Goal: Communication & Community: Answer question/provide support

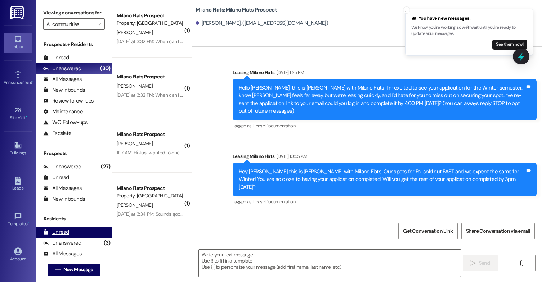
scroll to position [44, 0]
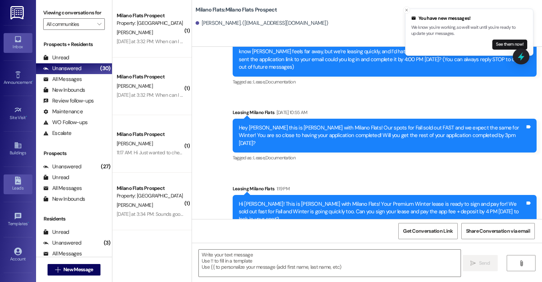
click at [23, 185] on div "Leads" at bounding box center [18, 188] width 36 height 7
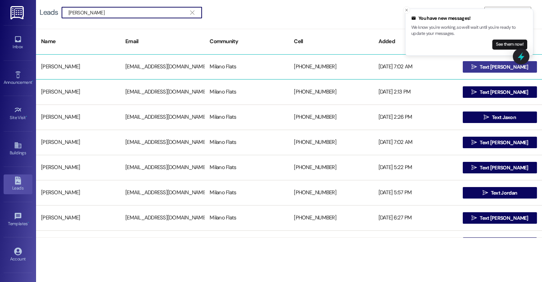
type input "[PERSON_NAME]"
click at [492, 70] on span "Text [PERSON_NAME]" at bounding box center [504, 67] width 48 height 8
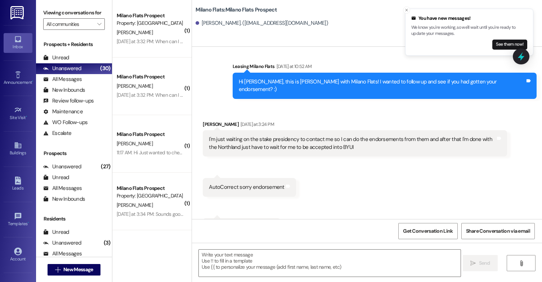
scroll to position [1028, 0]
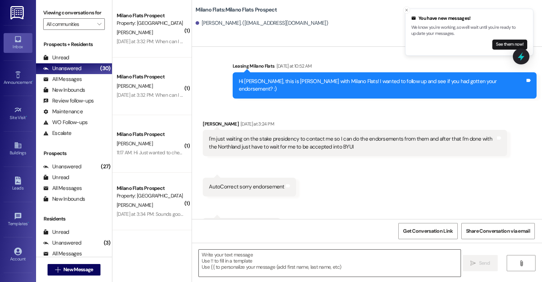
click at [296, 259] on textarea at bounding box center [330, 263] width 262 height 27
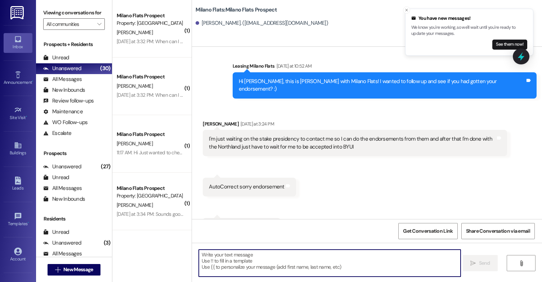
click at [296, 259] on textarea at bounding box center [330, 263] width 262 height 27
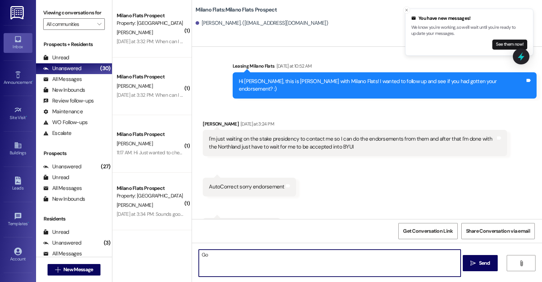
type textarea "G"
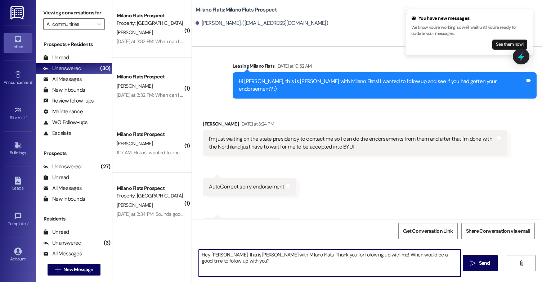
type textarea "Hey [PERSON_NAME], this is [PERSON_NAME] with Milano Flats. Thank you for follo…"
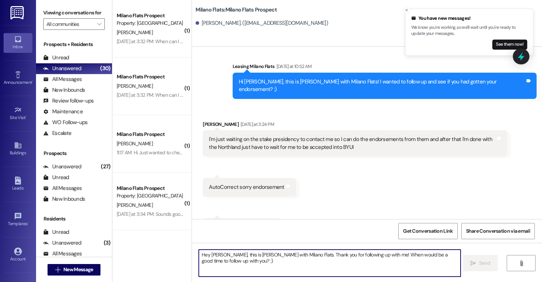
click at [18, 196] on div "Leads Go to Leads" at bounding box center [18, 184] width 29 height 35
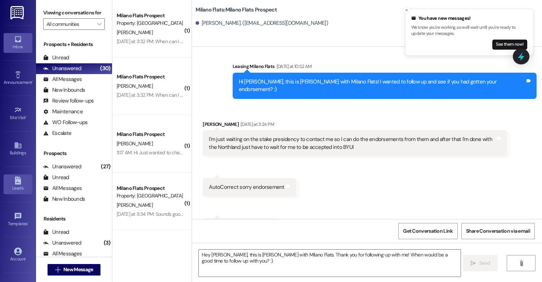
click at [17, 185] on div "Leads" at bounding box center [18, 188] width 36 height 7
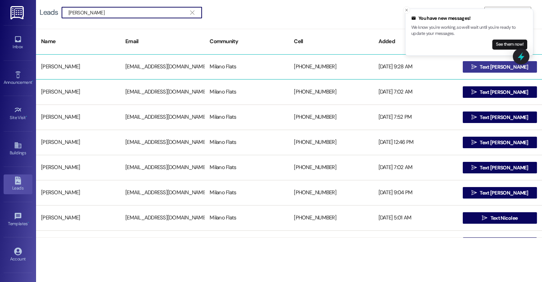
type input "[PERSON_NAME]"
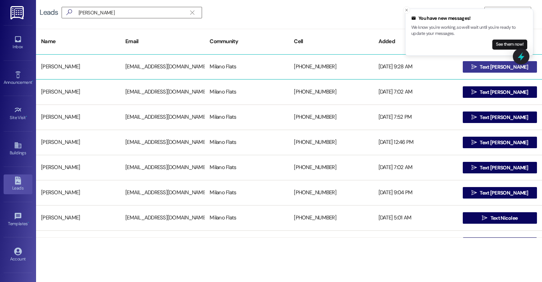
click at [492, 67] on span "Text [PERSON_NAME]" at bounding box center [504, 67] width 48 height 8
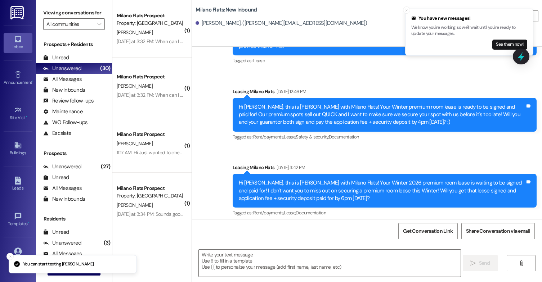
scroll to position [586, 0]
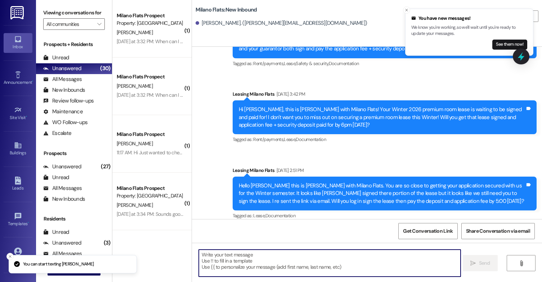
click at [247, 258] on textarea at bounding box center [330, 263] width 262 height 27
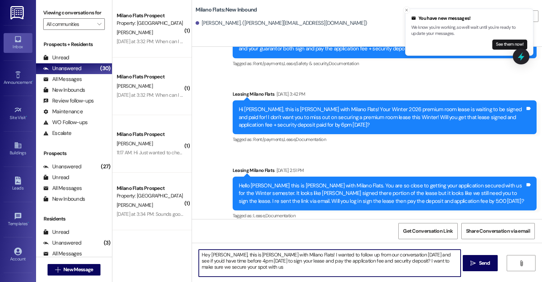
click at [315, 270] on textarea "Hey [PERSON_NAME], this is [PERSON_NAME] with Milano Flats! I wanted to follow …" at bounding box center [330, 263] width 262 height 27
type textarea "Hey [PERSON_NAME], this is [PERSON_NAME] with Milano Flats! I wanted to follow …"
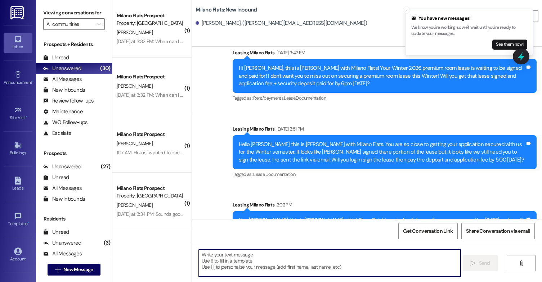
scroll to position [615, 0]
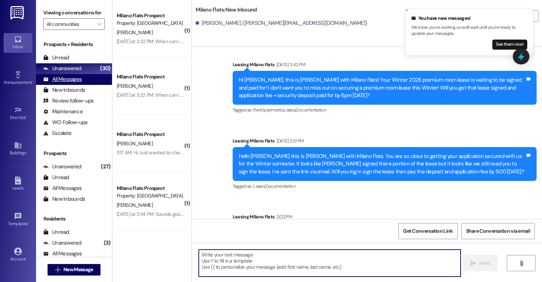
click at [92, 85] on div "All Messages (undefined)" at bounding box center [74, 79] width 76 height 11
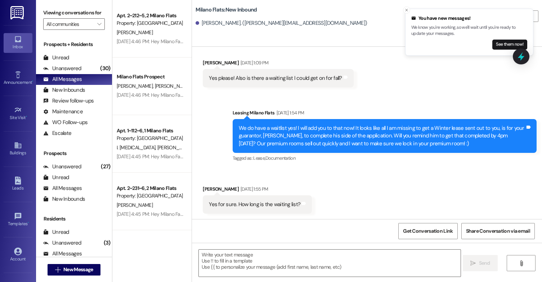
scroll to position [1477, 0]
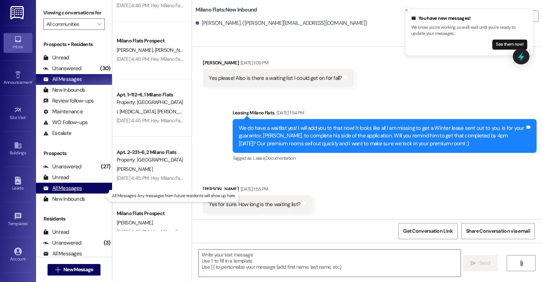
click at [86, 194] on div "All Messages (undefined)" at bounding box center [74, 188] width 76 height 11
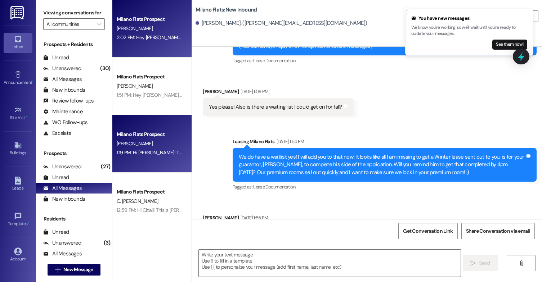
scroll to position [162, 0]
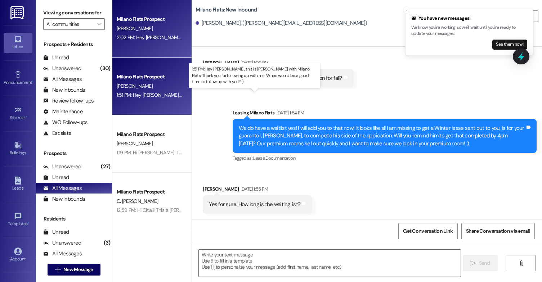
click at [164, 93] on div "1:51 PM: Hey [PERSON_NAME], this is [PERSON_NAME] with Milano Flats. Thank you …" at bounding box center [284, 95] width 335 height 6
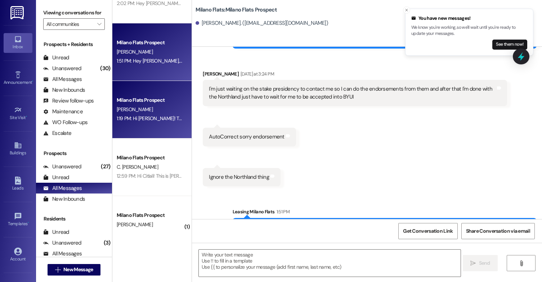
scroll to position [72, 0]
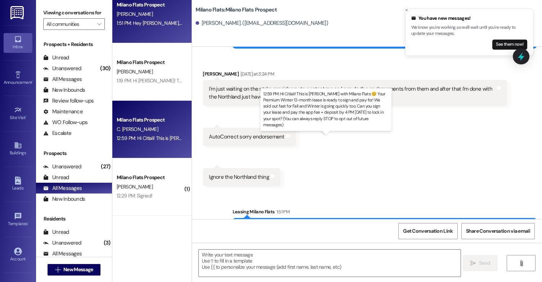
click at [166, 138] on div "12:59 PM: Hi Citlali! This is [PERSON_NAME] with Milano Flats 😊 Your Premium Wi…" at bounding box center [468, 138] width 702 height 6
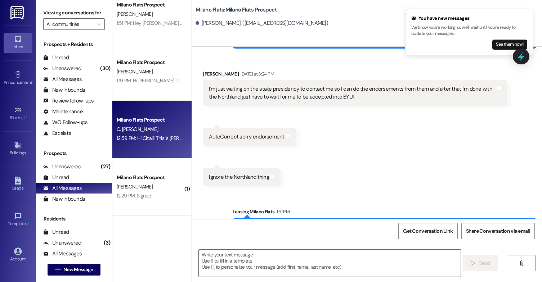
scroll to position [0, 0]
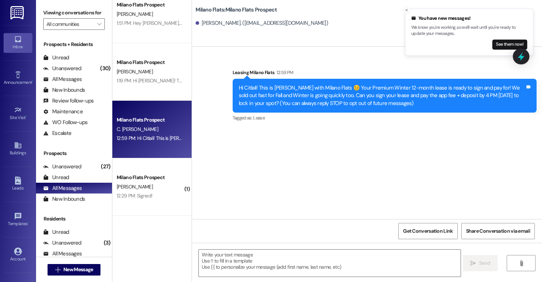
click at [368, 103] on div "Hi Citlali! This is [PERSON_NAME] with Milano Flats 😊 Your Premium Winter 12-mo…" at bounding box center [382, 95] width 286 height 23
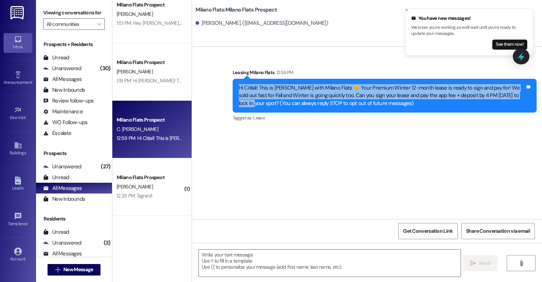
drag, startPoint x: 235, startPoint y: 86, endPoint x: 508, endPoint y: 93, distance: 273.1
click at [508, 93] on div "Hi Citlali! This is [PERSON_NAME] with Milano Flats 😊 Your Premium Winter 12-mo…" at bounding box center [382, 95] width 286 height 23
copy div "Hi Citlali! This is [PERSON_NAME] with Milano Flats 😊 Your Premium Winter 12-mo…"
click at [15, 180] on icon at bounding box center [18, 181] width 6 height 8
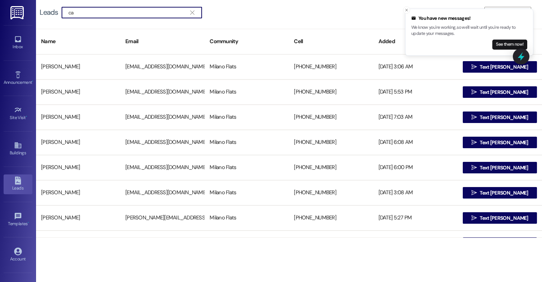
type input "c"
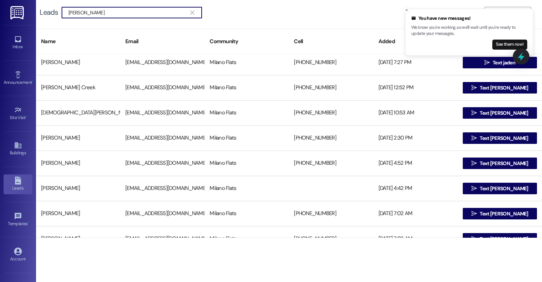
scroll to position [288, 0]
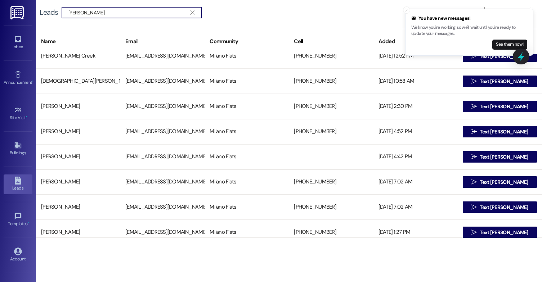
type input "[PERSON_NAME]"
click at [16, 181] on icon at bounding box center [18, 181] width 6 height 8
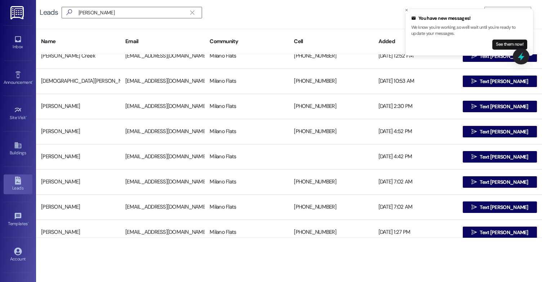
click at [199, 3] on div "Leads  [PERSON_NAME]   Add Leads" at bounding box center [289, 12] width 506 height 25
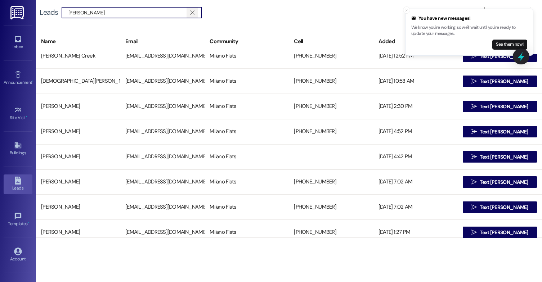
click at [194, 15] on span "" at bounding box center [192, 12] width 7 height 11
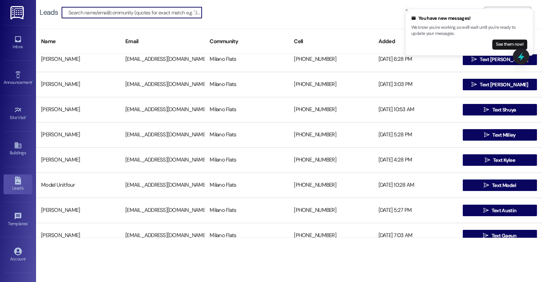
scroll to position [2017, 0]
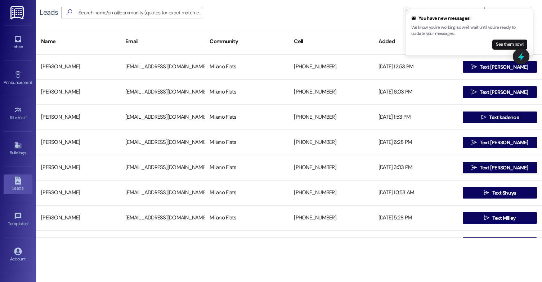
click at [406, 11] on icon "Close toast" at bounding box center [406, 10] width 4 height 4
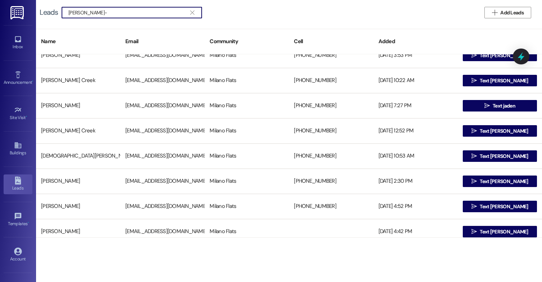
scroll to position [180, 0]
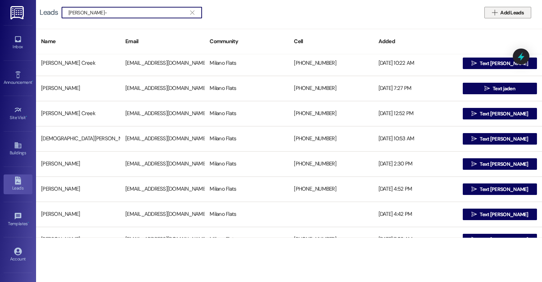
type input "[PERSON_NAME]-"
click at [506, 9] on span "Add Leads" at bounding box center [511, 13] width 23 height 8
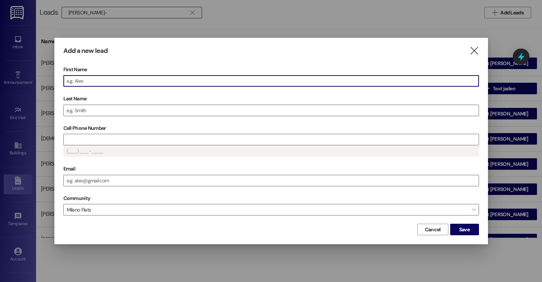
click at [176, 82] on input "First Name" at bounding box center [271, 81] width 415 height 11
click at [77, 112] on input "Last Name" at bounding box center [271, 110] width 415 height 11
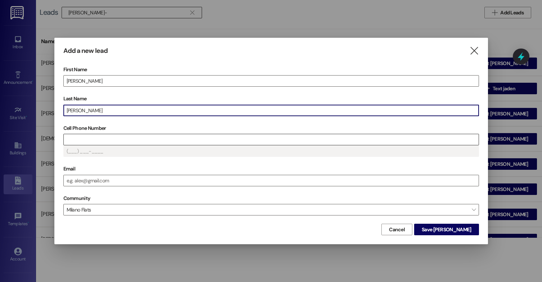
click at [117, 139] on input "Cell Phone Number" at bounding box center [271, 139] width 415 height 11
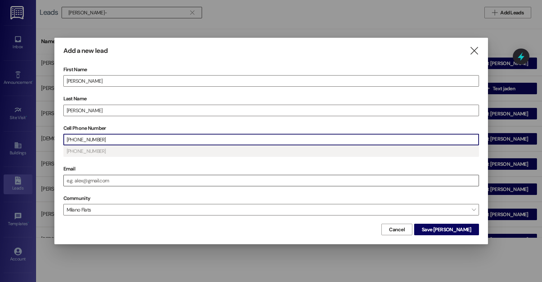
click at [91, 182] on input "Email" at bounding box center [271, 180] width 415 height 11
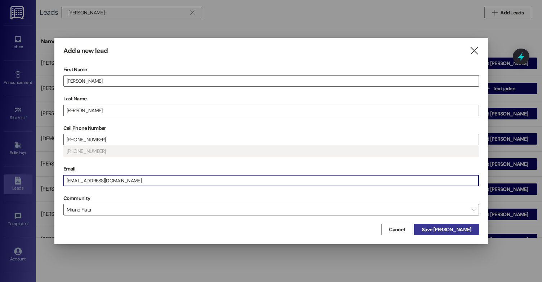
click at [446, 224] on button "Save [PERSON_NAME]" at bounding box center [446, 230] width 64 height 12
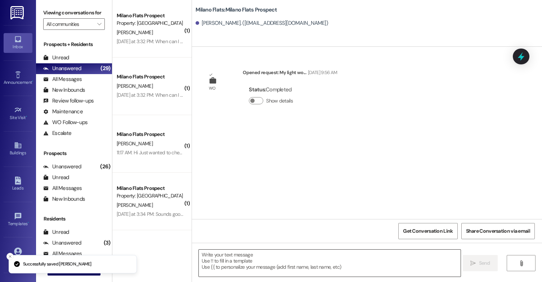
click at [235, 256] on textarea at bounding box center [330, 263] width 262 height 27
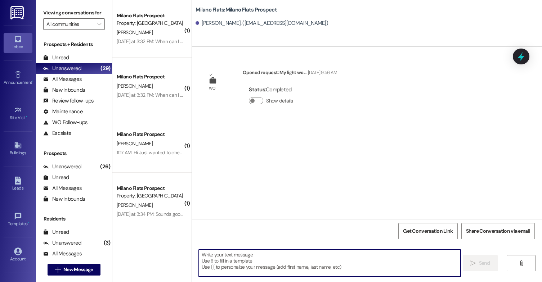
click at [285, 263] on textarea at bounding box center [330, 263] width 262 height 27
paste textarea "Hi [PERSON_NAME]! This is [PERSON_NAME] with Milano Flats 😊 Your Premium Winter…"
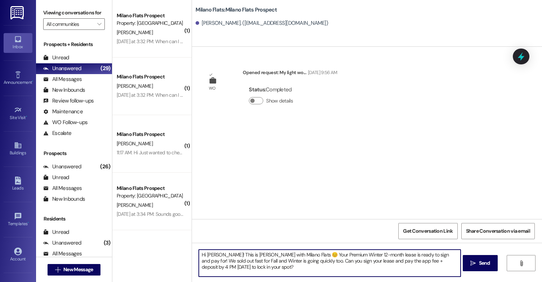
click at [217, 254] on textarea "Hi [PERSON_NAME]! This is [PERSON_NAME] with Milano Flats 😊 Your Premium Winter…" at bounding box center [330, 263] width 262 height 27
click at [305, 262] on textarea "Hi [PERSON_NAME]! This is [PERSON_NAME] with Milano Flats 😊 Your Premium Winter…" at bounding box center [330, 263] width 262 height 27
click at [298, 263] on textarea "Hi [PERSON_NAME]! This is [PERSON_NAME] with Milano Flats 😊 Your Premium Winter…" at bounding box center [330, 263] width 262 height 27
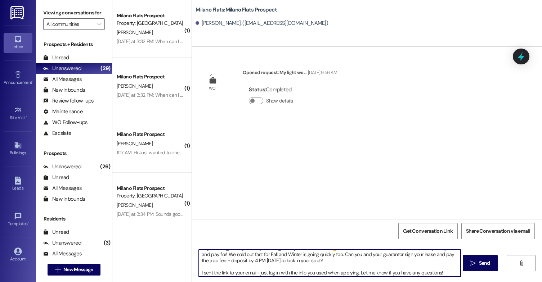
scroll to position [8, 0]
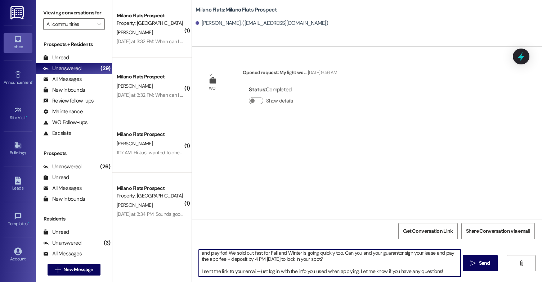
click at [199, 273] on textarea "Hi [PERSON_NAME]! This is [PERSON_NAME] with Milano Flats 😊 Your Premium Winter…" at bounding box center [330, 263] width 262 height 27
drag, startPoint x: 197, startPoint y: 273, endPoint x: 445, endPoint y: 274, distance: 248.2
click at [445, 274] on textarea "Hi [PERSON_NAME]! This is [PERSON_NAME] with Milano Flats 😊 Your Premium Winter…" at bounding box center [330, 263] width 262 height 27
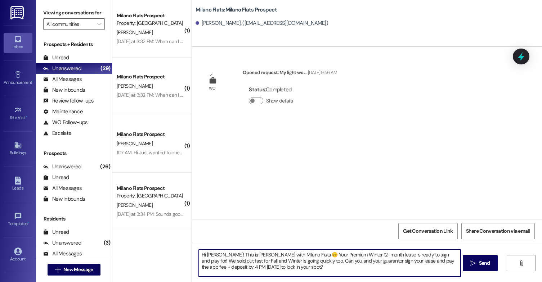
scroll to position [0, 0]
type textarea "Hi [PERSON_NAME]! This is [PERSON_NAME] with Milano Flats 😊 Your Premium Winter…"
click at [475, 263] on icon "" at bounding box center [472, 264] width 5 height 6
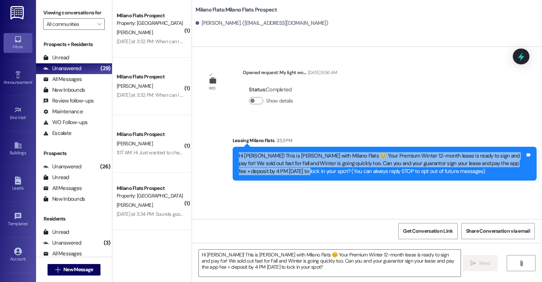
drag, startPoint x: 234, startPoint y: 155, endPoint x: 264, endPoint y: 172, distance: 34.0
click at [264, 172] on div "Hi [PERSON_NAME]! This is [PERSON_NAME] with Milano Flats 😊 Your Premium Winter…" at bounding box center [382, 163] width 288 height 23
copy div "Hi [PERSON_NAME]! This is [PERSON_NAME] with Milano Flats 😊 Your Premium Winter…"
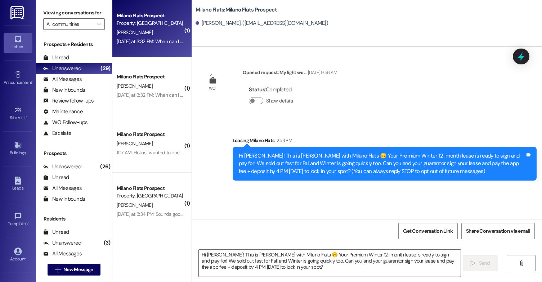
click at [146, 46] on div "Milano Flats Prospect Property: [GEOGRAPHIC_DATA] Flats [PERSON_NAME] [DATE] at…" at bounding box center [151, 29] width 79 height 58
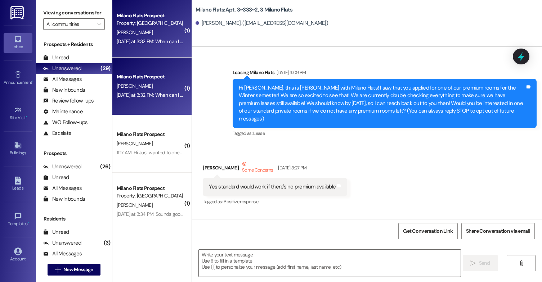
scroll to position [21461, 0]
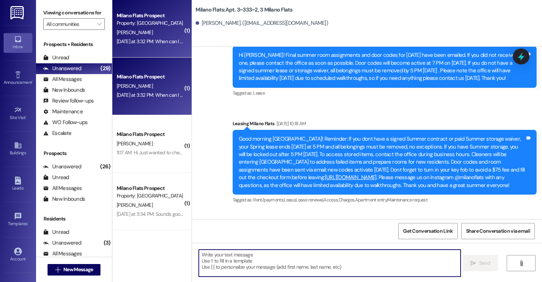
click at [273, 264] on textarea at bounding box center [330, 263] width 262 height 27
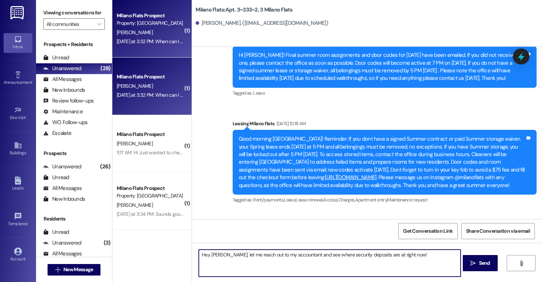
paste textarea "! Let me check in with our accountant and see where things stand with the secur…"
click at [281, 267] on textarea "Hey [PERSON_NAME]! Let me check in with our accountant and see where things sta…" at bounding box center [330, 263] width 262 height 27
type textarea "Hey [PERSON_NAME]! Let me check in with our accountant and see where things sta…"
click at [488, 267] on span "Send" at bounding box center [484, 264] width 11 height 8
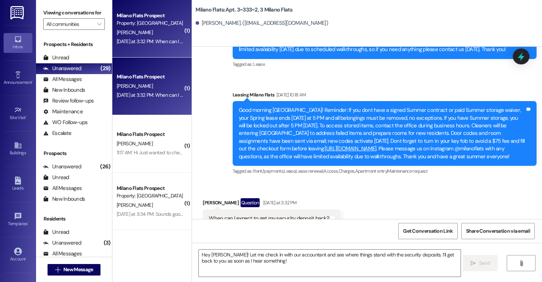
scroll to position [21519, 0]
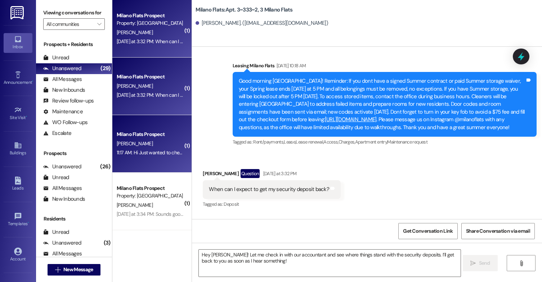
click at [163, 137] on div "Milano Flats Prospect" at bounding box center [150, 135] width 67 height 8
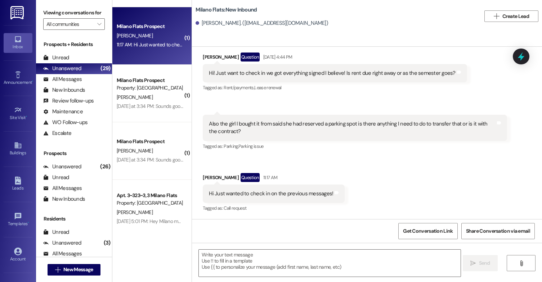
scroll to position [720, 0]
click at [281, 256] on textarea at bounding box center [330, 263] width 262 height 27
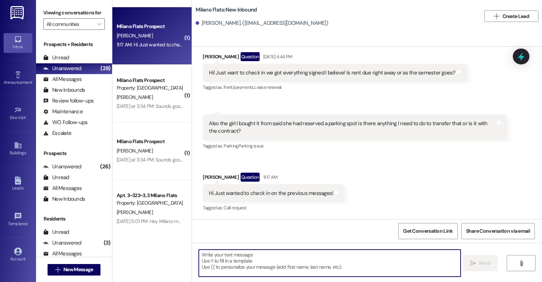
click at [216, 256] on textarea at bounding box center [330, 263] width 262 height 27
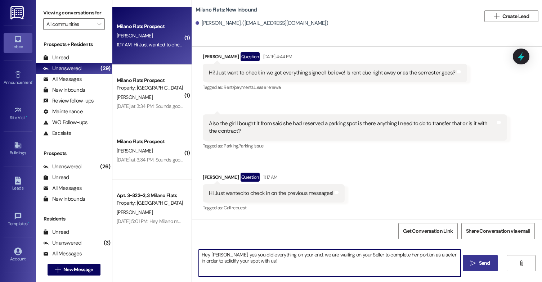
click at [272, 263] on textarea "Hey [PERSON_NAME], yes you did everything on your end, we are waiting on your S…" at bounding box center [330, 263] width 262 height 27
click at [353, 265] on textarea "Hey [PERSON_NAME], yes you did everything on your end, we are waiting on your S…" at bounding box center [330, 263] width 262 height 27
click at [354, 263] on textarea "Hey [PERSON_NAME], yes you did everything on your end, we are waiting on your S…" at bounding box center [330, 263] width 262 height 27
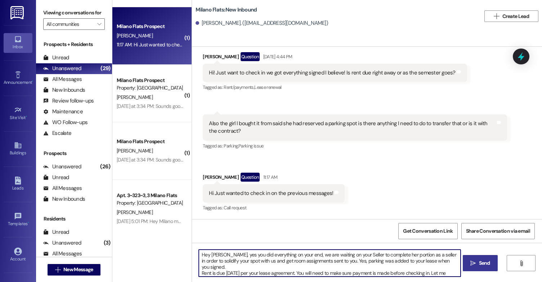
type textarea "Hey [PERSON_NAME], yes you did everything on your end, we are waiting on your S…"
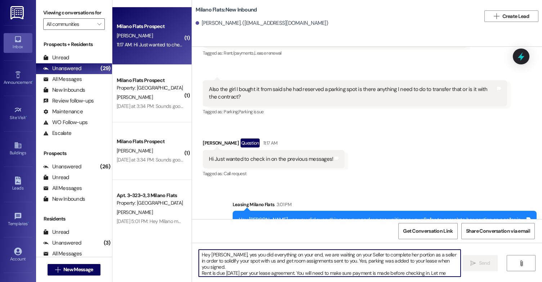
scroll to position [793, 0]
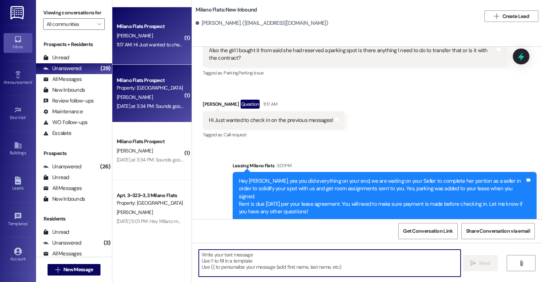
click at [151, 105] on div "[DATE] at 3:34 PM: Sounds good. Do I need to sign anything or will we get it do…" at bounding box center [227, 106] width 221 height 6
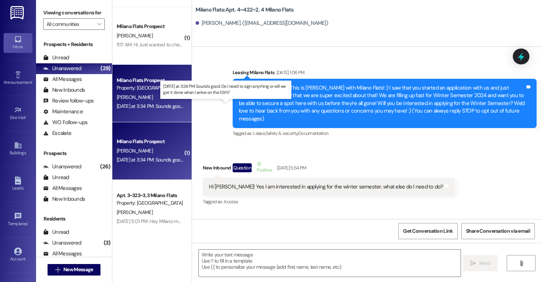
scroll to position [20813, 0]
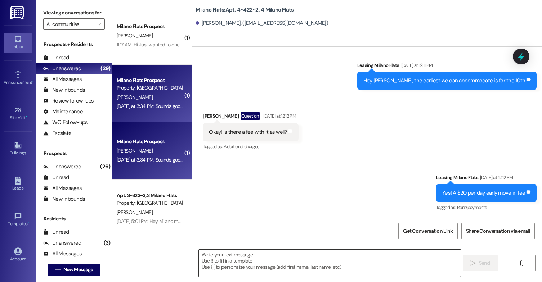
click at [322, 260] on textarea at bounding box center [330, 263] width 262 height 27
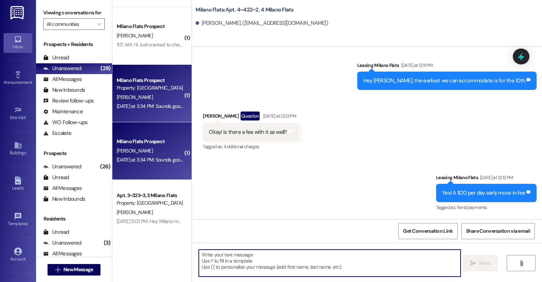
click at [283, 257] on textarea at bounding box center [330, 263] width 262 height 27
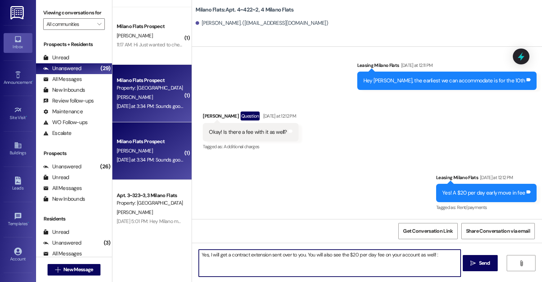
type textarea "Yes, I will get a contract extension sent over to you. You will also see the $2…"
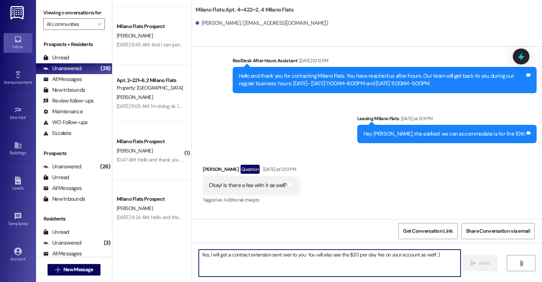
scroll to position [20863, 0]
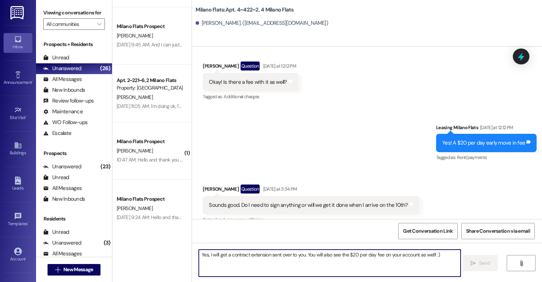
click at [305, 262] on textarea "Yes, I will get a contract extension sent over to you. You will also see the $2…" at bounding box center [330, 263] width 262 height 27
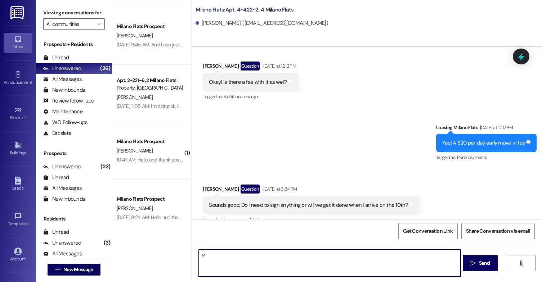
type textarea "i"
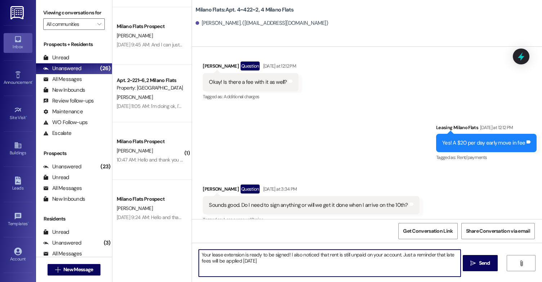
type textarea "Your lease extension is ready to be signed! I also noticed that rent is still u…"
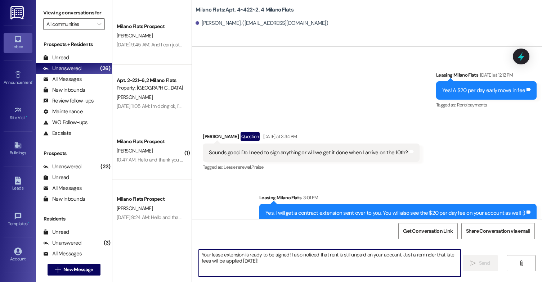
scroll to position [20921, 0]
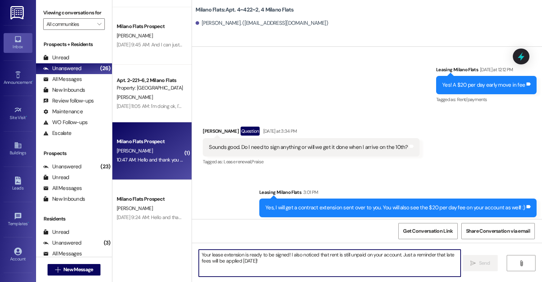
click at [141, 157] on div "10:47 AM: Hello and thank you for contacting Milano Flats. You have reached us …" at bounding box center [344, 160] width 454 height 6
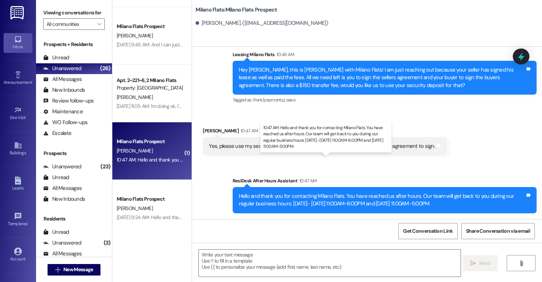
scroll to position [287, 0]
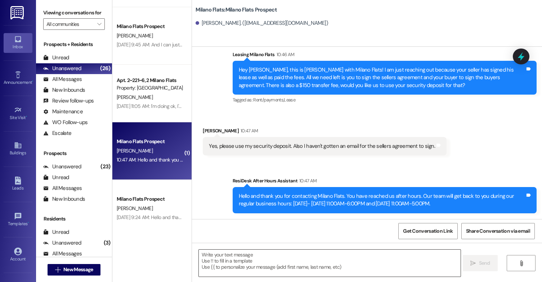
click at [266, 261] on textarea at bounding box center [330, 263] width 262 height 27
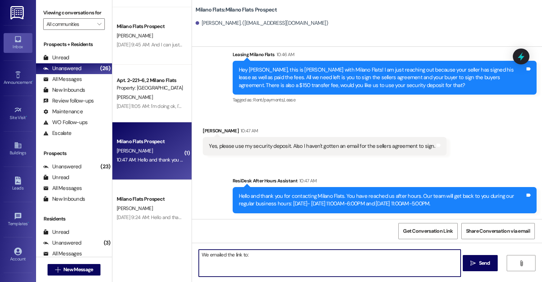
paste textarea "[EMAIL_ADDRESS][DOMAIN_NAME]"
click at [353, 256] on textarea "We emailed the link to: [EMAIL_ADDRESS][DOMAIN_NAME] You can also log in on the…" at bounding box center [330, 263] width 262 height 27
click at [347, 263] on textarea "We emailed the link to: [EMAIL_ADDRESS][DOMAIN_NAME] You can also log in on the…" at bounding box center [330, 263] width 262 height 27
click at [442, 273] on textarea "We emailed the link to: [EMAIL_ADDRESS][DOMAIN_NAME] You can also log in on the…" at bounding box center [330, 263] width 262 height 27
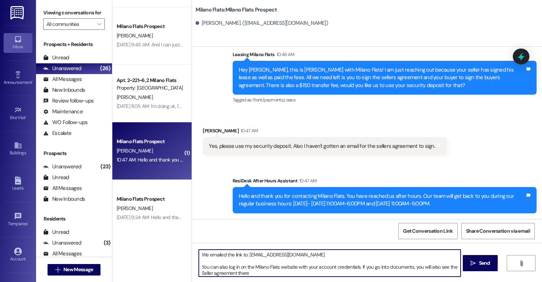
type textarea "We emailed the link to: [EMAIL_ADDRESS][DOMAIN_NAME] You can also log in on the…"
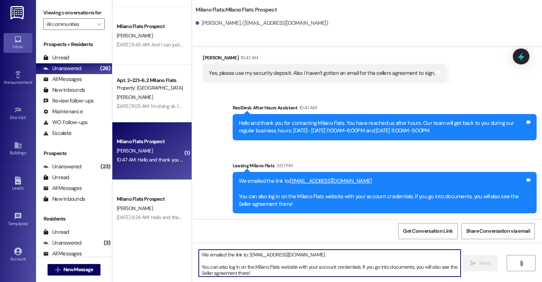
scroll to position [0, 0]
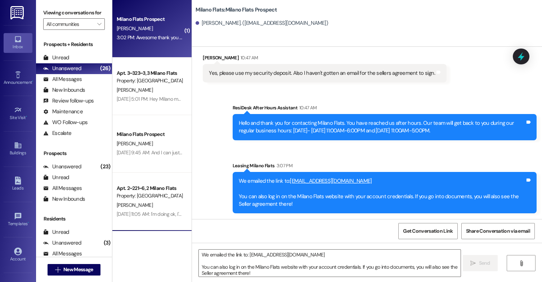
click at [161, 39] on div "3:02 PM: Awesome thank you so much! 3:02 PM: Awesome thank you so much!" at bounding box center [158, 37] width 82 height 6
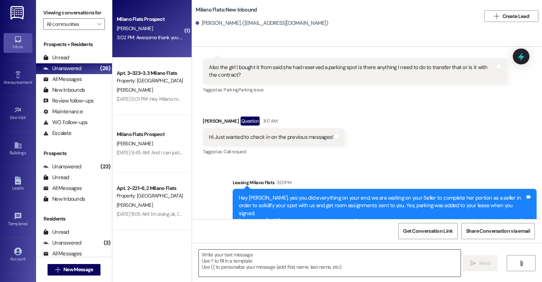
scroll to position [864, 0]
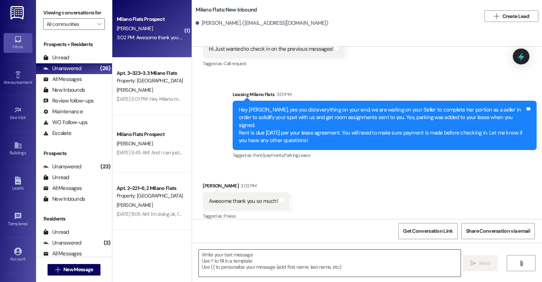
click at [278, 268] on textarea at bounding box center [330, 263] width 262 height 27
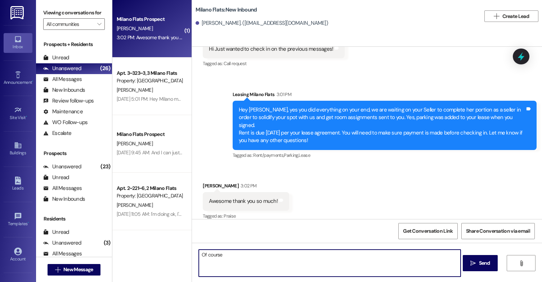
type textarea "Of course!"
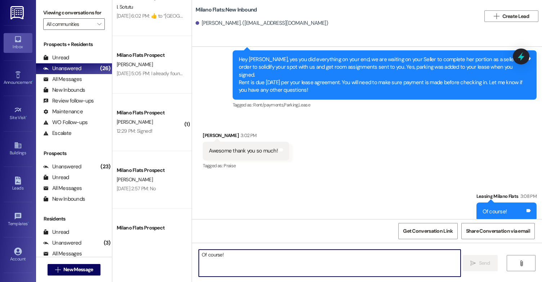
scroll to position [1382, 0]
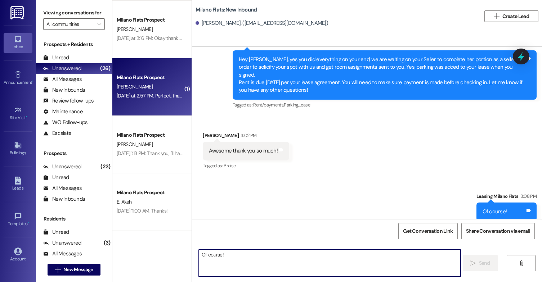
click at [152, 95] on div "[DATE] at 2:57 PM: Perfect, thank you [DATE] at 2:57 PM: Perfect, thank you" at bounding box center [155, 96] width 76 height 6
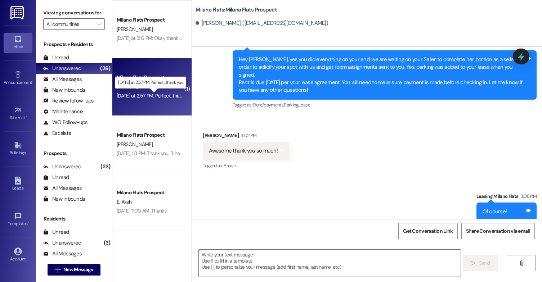
scroll to position [548, 0]
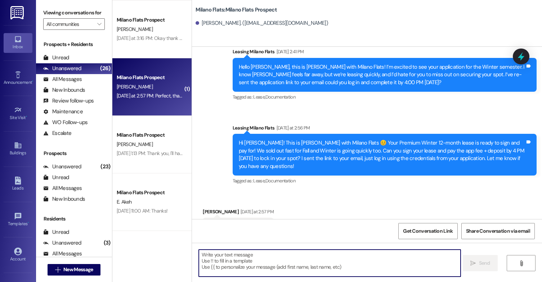
click at [251, 256] on textarea at bounding box center [330, 263] width 262 height 27
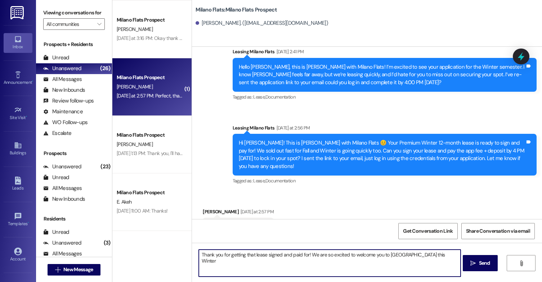
type textarea "Thank you for getting that lease signed and paid for! We are so excited to welc…"
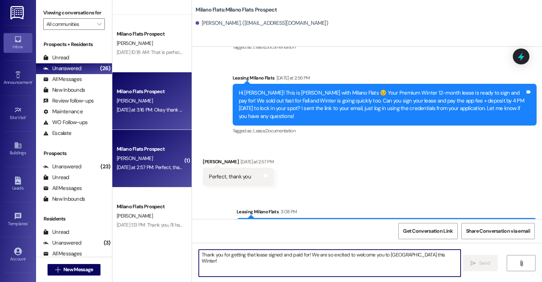
scroll to position [1310, 0]
click at [162, 107] on div "[DATE] at 3:16 PM: Okay thank you [DATE] at 3:16 PM: Okay thank you" at bounding box center [152, 110] width 70 height 6
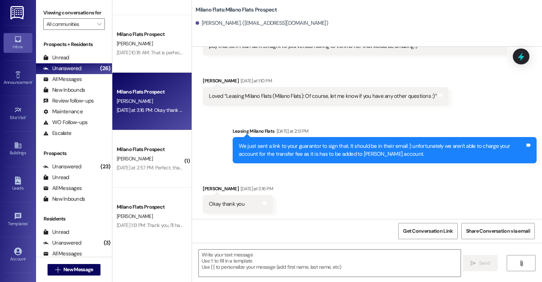
scroll to position [1215, 0]
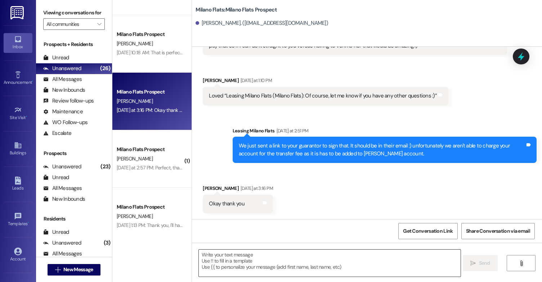
click at [252, 262] on textarea at bounding box center [330, 263] width 262 height 27
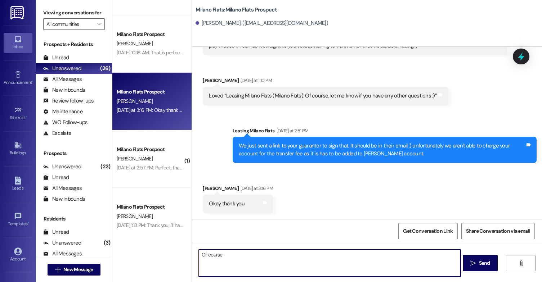
type textarea "Of course!"
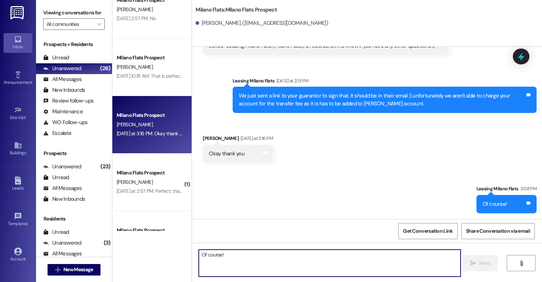
scroll to position [1274, 0]
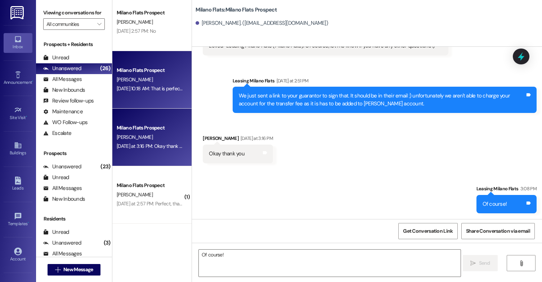
click at [151, 97] on div "Milano Flats Prospect [PERSON_NAME] [DATE] 10:18 AM: That is perfectly fine. Ar…" at bounding box center [151, 80] width 79 height 58
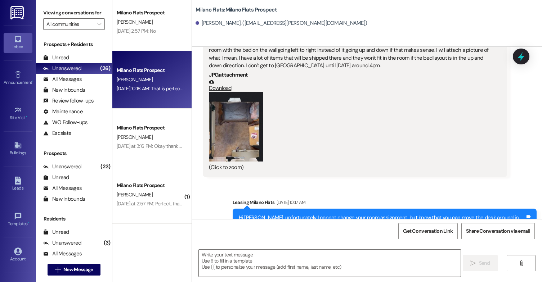
scroll to position [559, 0]
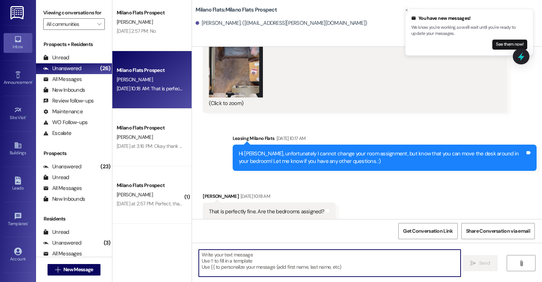
click at [270, 253] on textarea at bounding box center [330, 263] width 262 height 27
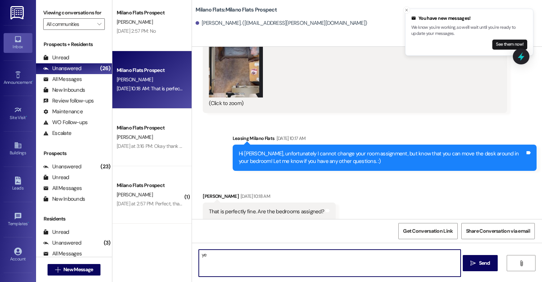
type textarea "y"
type textarea "Yes, they are assigned."
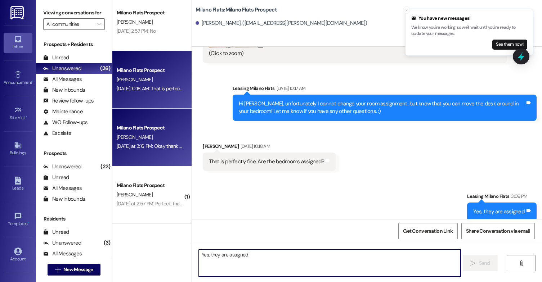
scroll to position [1202, 0]
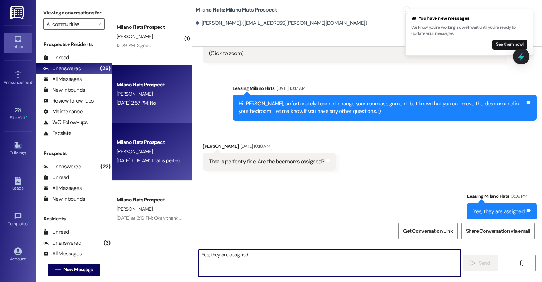
click at [151, 105] on div "[DATE] 2:57 PM: No [DATE] 2:57 PM: No" at bounding box center [136, 103] width 39 height 6
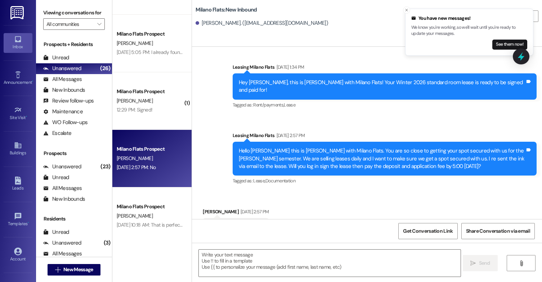
scroll to position [1130, 0]
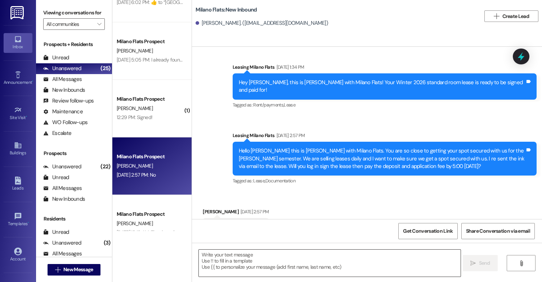
click at [230, 252] on textarea at bounding box center [330, 263] width 262 height 27
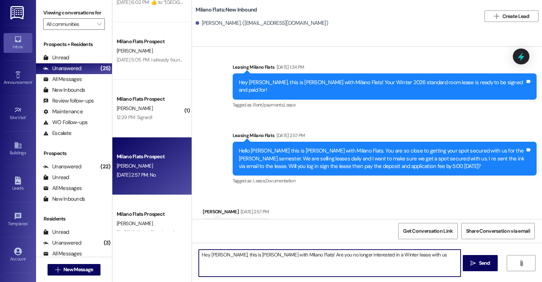
type textarea "Hey [PERSON_NAME], this is [PERSON_NAME] with Milano Flats! Are you no longer i…"
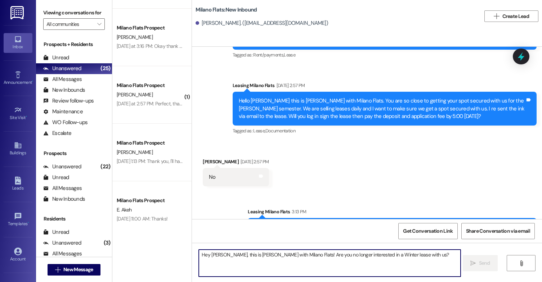
scroll to position [1382, 0]
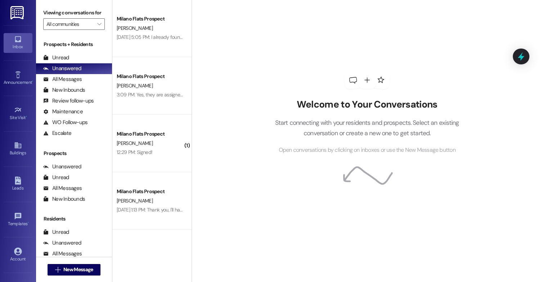
scroll to position [1037, 0]
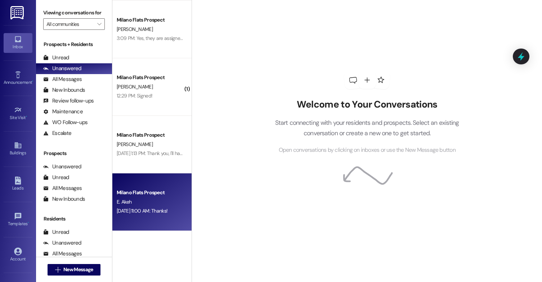
click at [153, 215] on div "[DATE] 11:00 AM: Thanks! [DATE] 11:00 AM: Thanks!" at bounding box center [150, 211] width 68 height 9
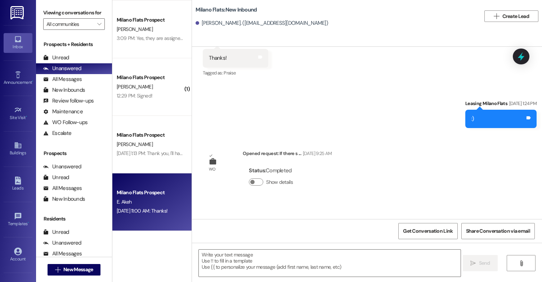
scroll to position [17377, 0]
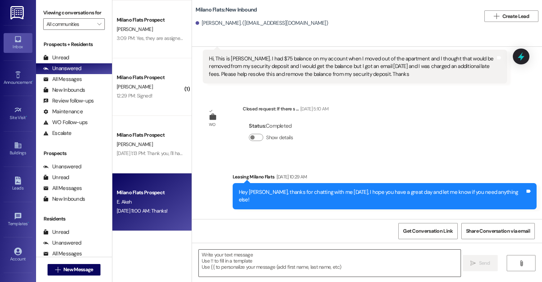
click at [240, 262] on textarea at bounding box center [330, 263] width 262 height 27
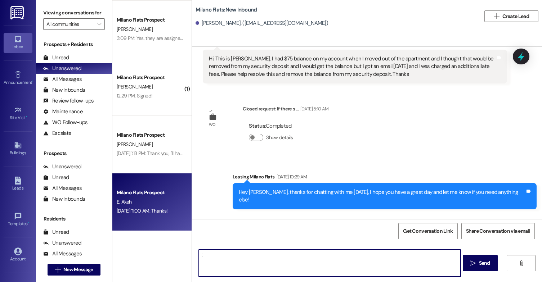
type textarea ":)"
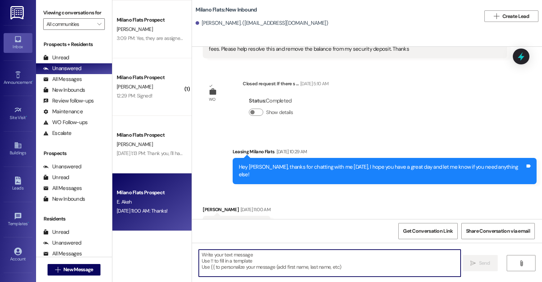
scroll to position [17427, 0]
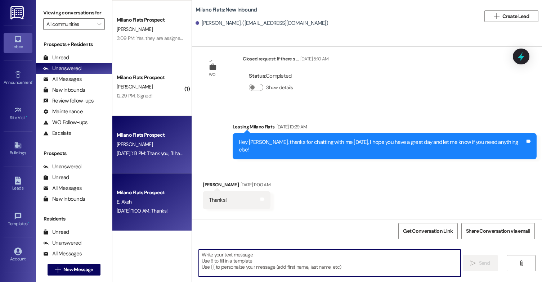
click at [165, 158] on div "Milano Flats Prospect J. Lonsberry Aug 28, 2025 at 1:13 PM: Thank you, I'll hav…" at bounding box center [151, 145] width 79 height 58
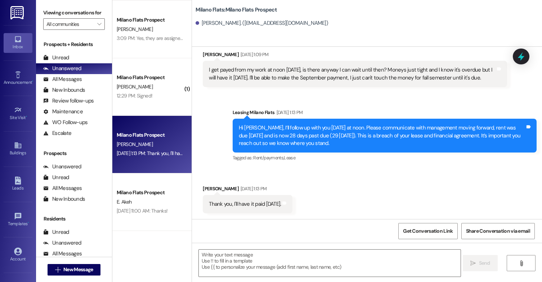
scroll to position [2483, 0]
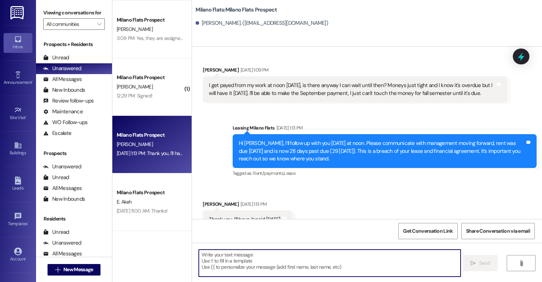
click at [265, 260] on textarea at bounding box center [330, 263] width 262 height 27
click at [233, 263] on textarea at bounding box center [330, 263] width 262 height 27
click at [258, 267] on textarea at bounding box center [330, 263] width 262 height 27
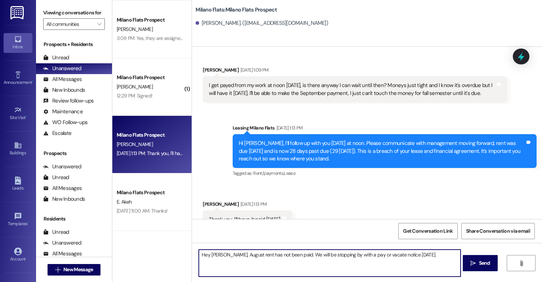
drag, startPoint x: 414, startPoint y: 258, endPoint x: 183, endPoint y: 253, distance: 230.9
click at [183, 253] on div "Milano Flats Prospect A. Bork Aug 15, 2025 at 3:25 PM: Hi I was wondering if th…" at bounding box center [327, 141] width 430 height 282
paste textarea "i Jack, I wanted to let you know that August rent has not been paid. We’ll be s…"
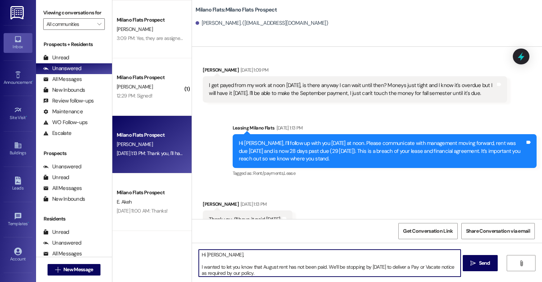
click at [199, 267] on textarea "Hi Jack, I wanted to let you know that August rent has not been paid. We’ll be …" at bounding box center [330, 263] width 262 height 27
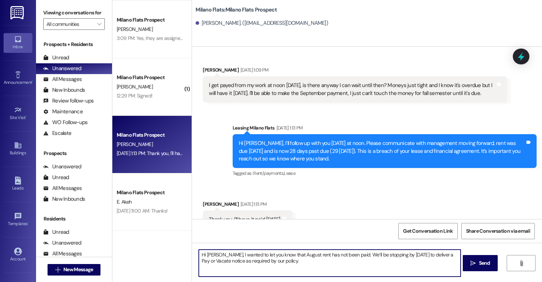
click at [296, 267] on textarea "Hi Jack, I wanted to let you know that August rent has not been paid. We’ll be …" at bounding box center [330, 263] width 262 height 27
click at [351, 269] on textarea "Hi Jack, I wanted to let you know that August rent has not been paid. We’ll be …" at bounding box center [330, 263] width 262 height 27
type textarea "Hi Jack, I wanted to let you know that August rent has not been paid. We’ll be …"
click at [484, 260] on span "Send" at bounding box center [484, 264] width 11 height 8
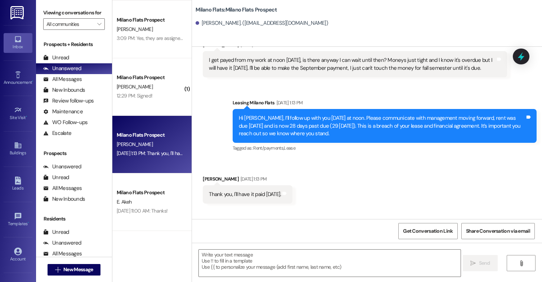
scroll to position [2541, 0]
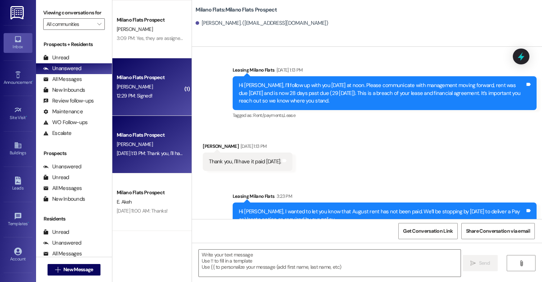
click at [143, 109] on div "Milano Flats Prospect A. Hardy 12:29 PM: Signed! 12:29 PM: Signed!" at bounding box center [151, 87] width 79 height 58
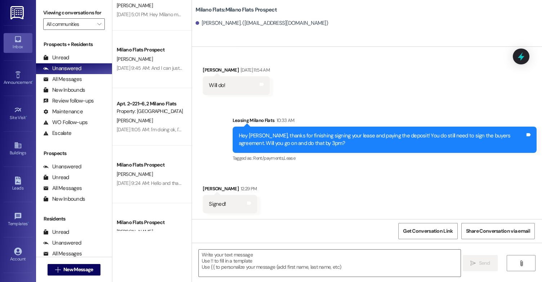
scroll to position [0, 0]
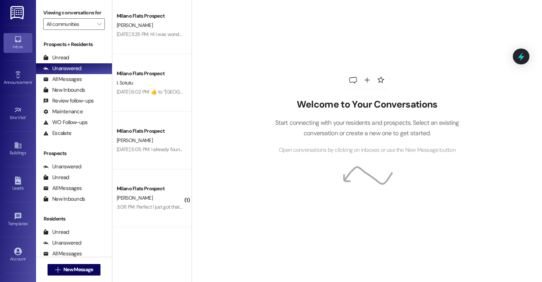
scroll to position [864, 0]
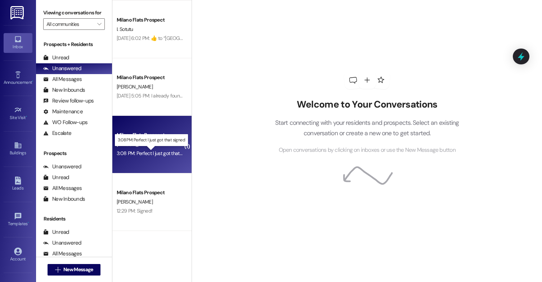
click at [157, 155] on div "3:08 PM: Perfect I just got that signed 3:08 PM: Perfect I just got that signed" at bounding box center [156, 153] width 78 height 6
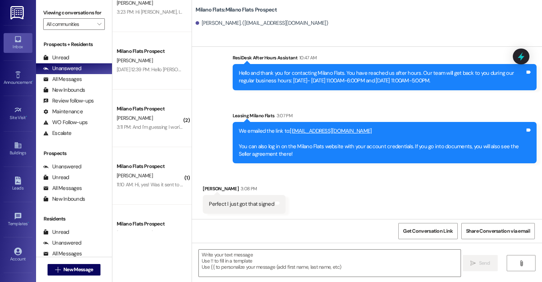
scroll to position [432, 0]
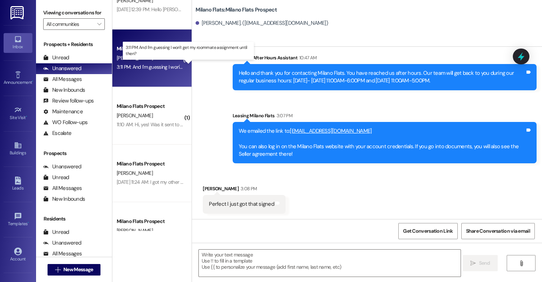
click at [161, 67] on div "3:11 PM: And I'm guessing I won't get my roommate assignment until then? 3:11 P…" at bounding box center [192, 67] width 151 height 6
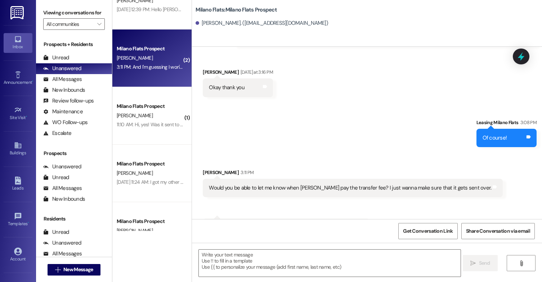
scroll to position [1355, 0]
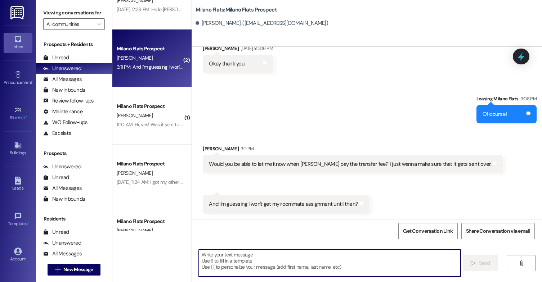
click at [276, 254] on textarea at bounding box center [330, 263] width 262 height 27
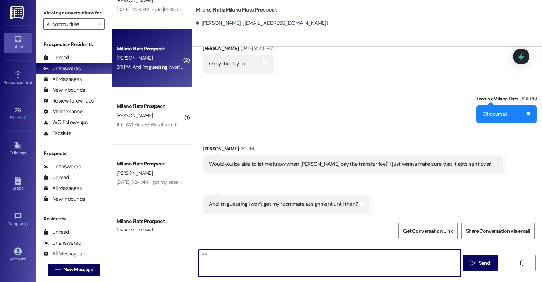
type textarea "Y"
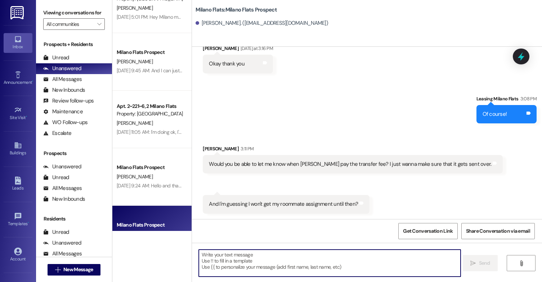
scroll to position [0, 0]
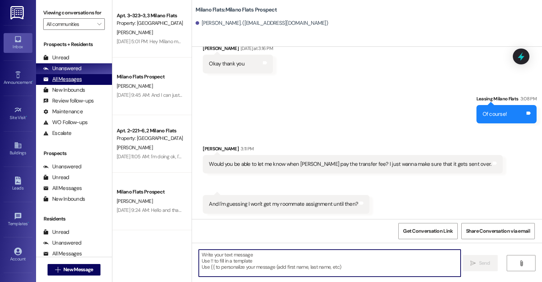
click at [49, 82] on div "All Messages (undefined)" at bounding box center [74, 79] width 76 height 11
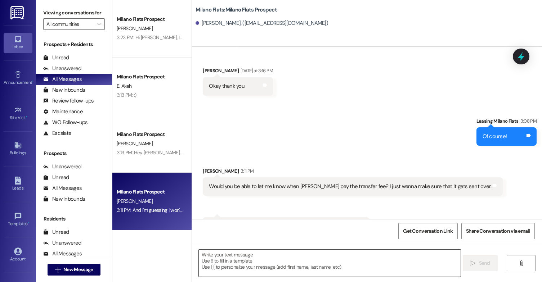
scroll to position [1356, 0]
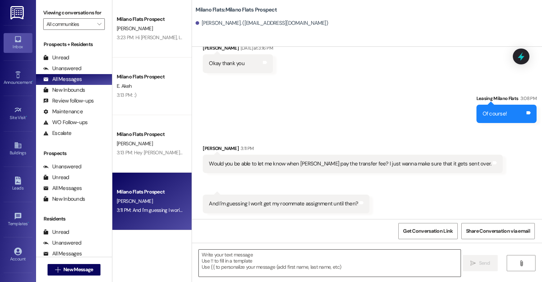
click at [264, 264] on textarea at bounding box center [330, 263] width 262 height 27
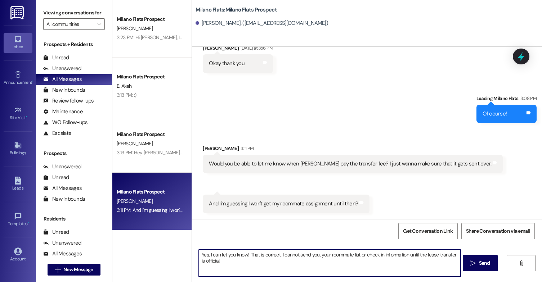
type textarea "Yes, I can let you know! That is correct. I cannot send you, your roommate list…"
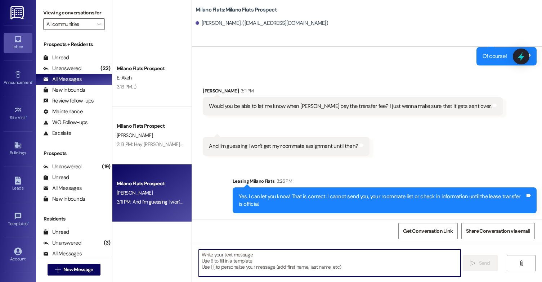
scroll to position [0, 0]
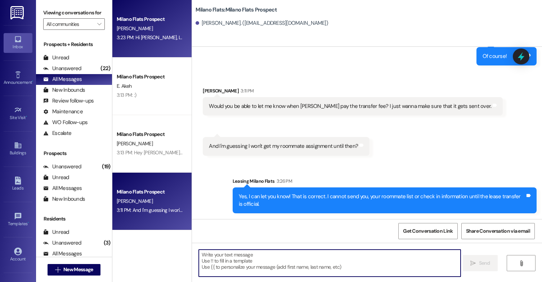
click at [151, 29] on div "[PERSON_NAME]" at bounding box center [150, 28] width 68 height 9
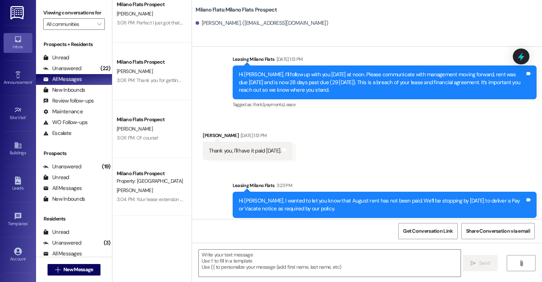
scroll to position [396, 0]
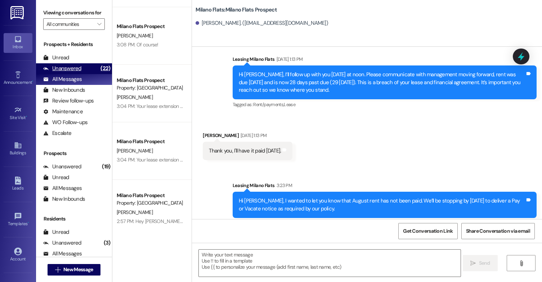
click at [84, 74] on div "Unanswered (22)" at bounding box center [74, 68] width 76 height 11
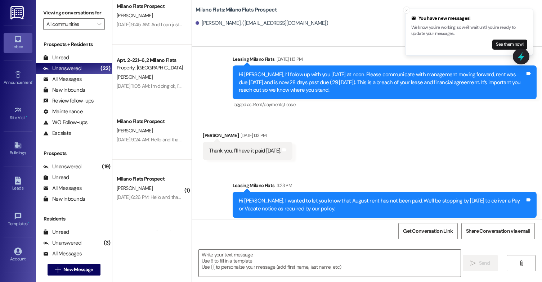
scroll to position [0, 0]
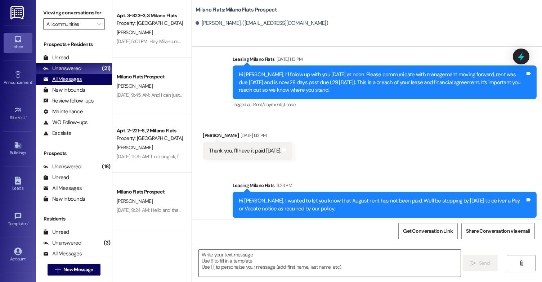
click at [79, 83] on div "All Messages" at bounding box center [62, 80] width 39 height 8
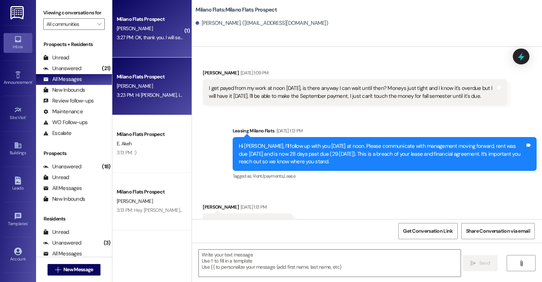
scroll to position [2483, 0]
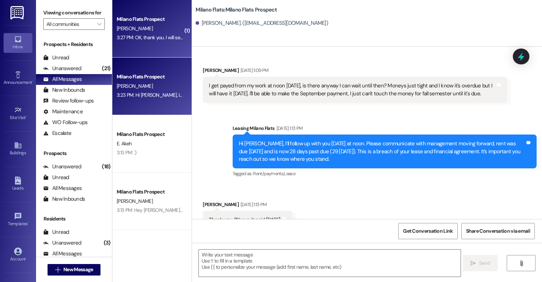
click at [166, 48] on div "Milano Flats Prospect R. Meteer 3:27 PM: OK, thank you. I will send her a remin…" at bounding box center [151, 29] width 79 height 58
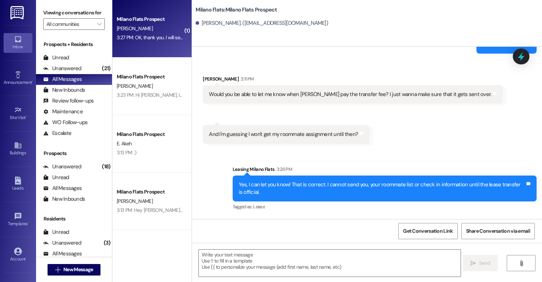
scroll to position [1474, 0]
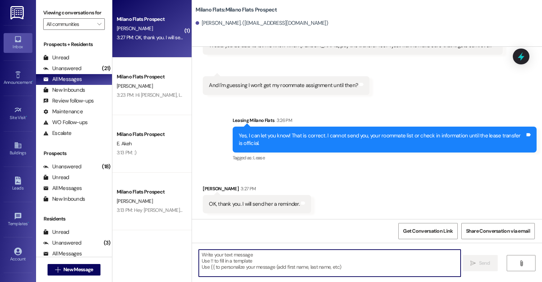
click at [255, 258] on textarea at bounding box center [330, 263] width 262 height 27
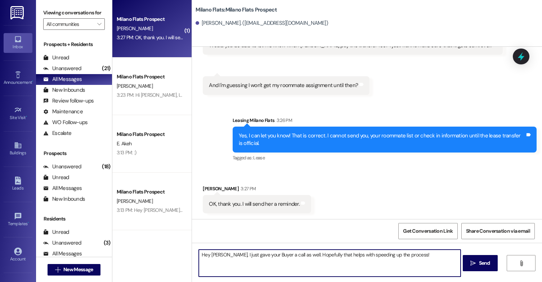
click at [355, 259] on textarea "Hey Rachael, I just gave your Buyer a call as well. Hopefully that helps with s…" at bounding box center [330, 263] width 262 height 27
click at [407, 258] on textarea "Hey Rachael, I just gave your Buyer a call as well. Hopefully that helps with s…" at bounding box center [330, 263] width 262 height 27
click at [425, 262] on textarea "Hey Rachael, I just gave your Buyer a call as well. Hopefully that helps with s…" at bounding box center [330, 263] width 262 height 27
click at [268, 255] on textarea "Hey Rachael, I just gave your Buyer a call as well. Hopefully that helps with s…" at bounding box center [330, 263] width 262 height 27
type textarea "Hey Rachael, I just gave your Seller a call as well. Hopefully that helps with …"
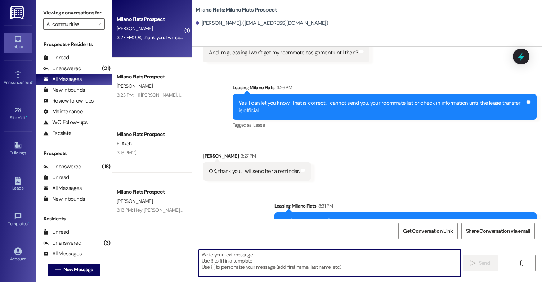
scroll to position [1525, 0]
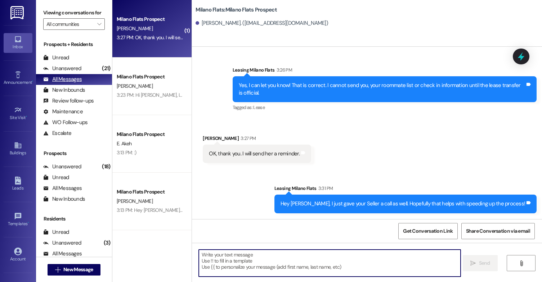
click at [76, 82] on div "All Messages (undefined)" at bounding box center [74, 79] width 76 height 11
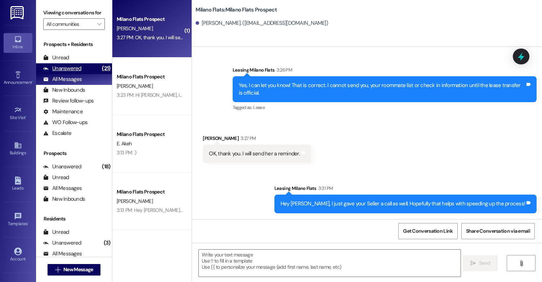
click at [76, 72] on div "Unanswered" at bounding box center [62, 69] width 38 height 8
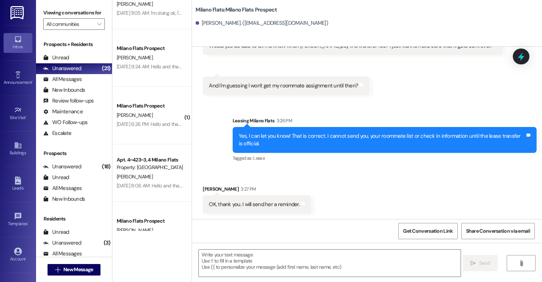
scroll to position [144, 0]
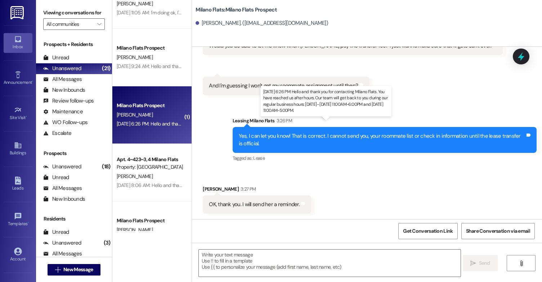
click at [156, 124] on div "Aug 28, 2025 at 6:26 PM: Hello and thank you for contacting Milano Flats. You h…" at bounding box center [350, 124] width 467 height 6
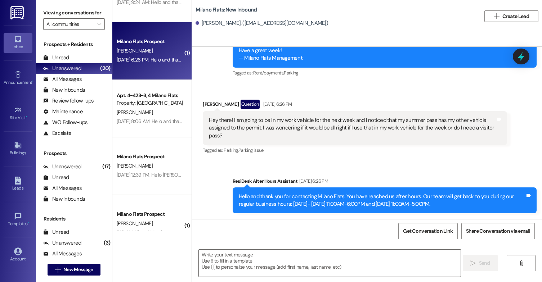
scroll to position [0, 0]
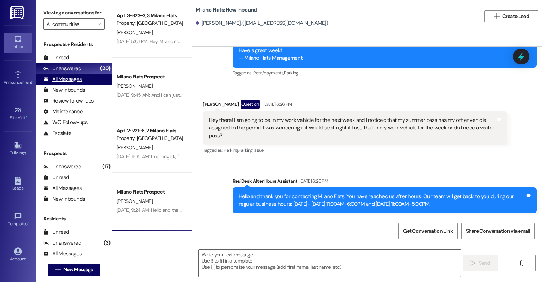
click at [56, 83] on div "All Messages" at bounding box center [62, 80] width 39 height 8
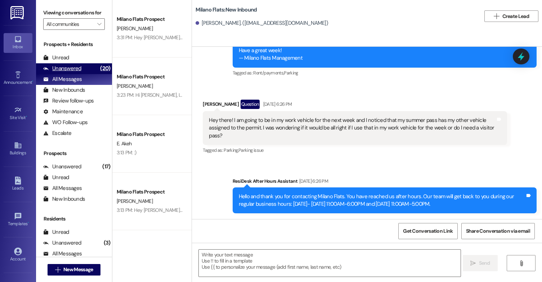
click at [78, 74] on div "Unanswered (20)" at bounding box center [74, 68] width 76 height 11
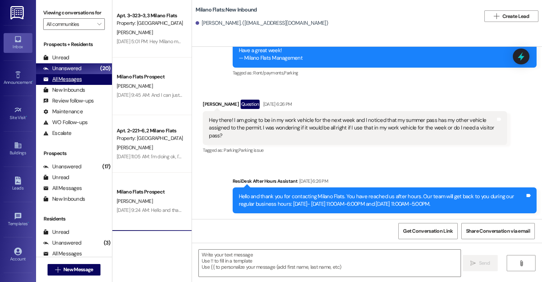
click at [88, 85] on div "All Messages (undefined)" at bounding box center [74, 79] width 76 height 11
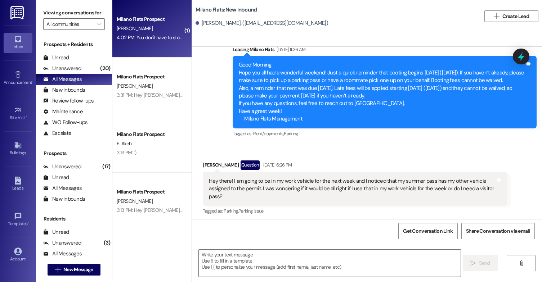
click at [145, 45] on div "Milano Flats Prospect J. Lonsberry 4:02 PM: You don't have to stop by it'll be …" at bounding box center [151, 29] width 79 height 58
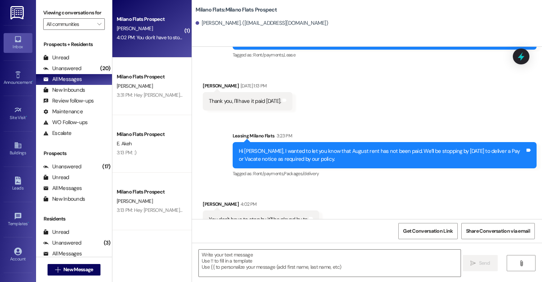
scroll to position [2602, 0]
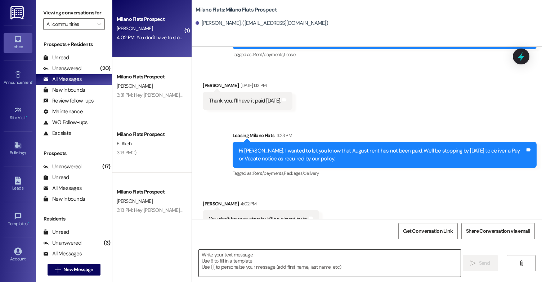
drag, startPoint x: 249, startPoint y: 253, endPoint x: 245, endPoint y: 259, distance: 7.2
click at [246, 256] on textarea at bounding box center [330, 263] width 262 height 27
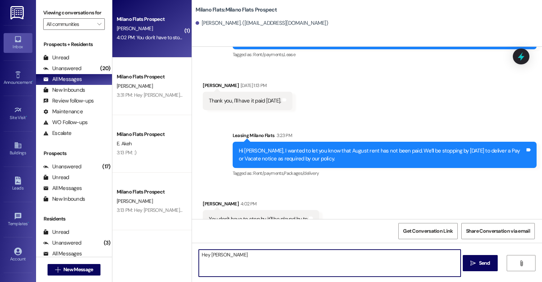
type textarea "Hey Jack,"
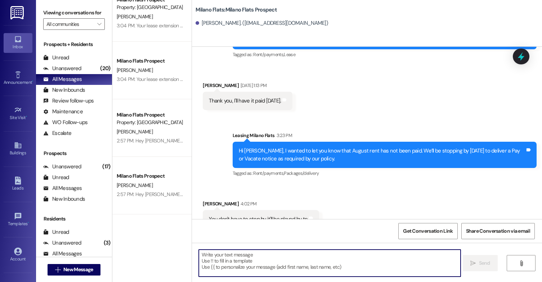
scroll to position [396, 0]
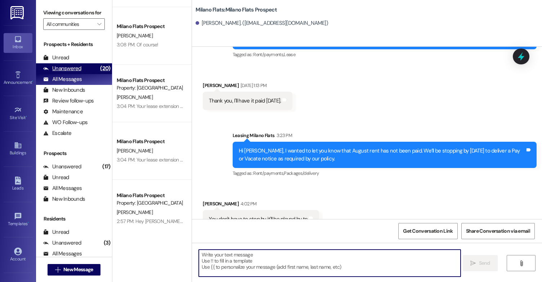
click at [90, 74] on div "Unanswered (20)" at bounding box center [74, 68] width 76 height 11
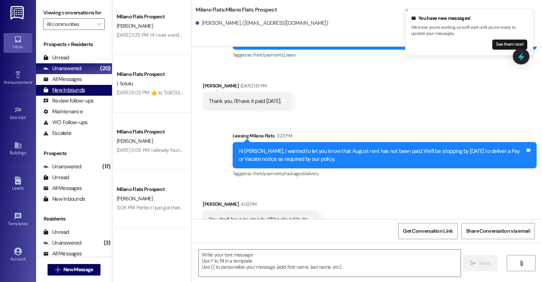
scroll to position [640, 0]
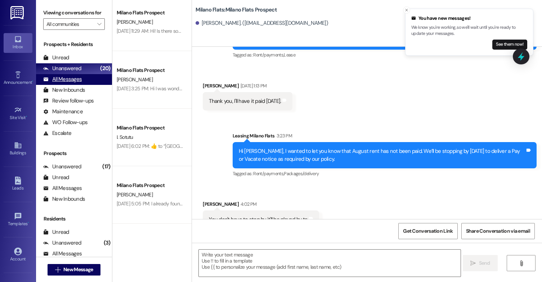
click at [77, 83] on div "All Messages" at bounding box center [62, 80] width 39 height 8
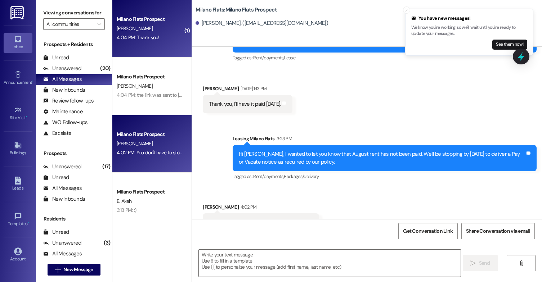
click at [160, 52] on div "Milano Flats Prospect R. Meteer 4:04 PM: Thank you! 4:04 PM: Thank you!" at bounding box center [151, 29] width 79 height 58
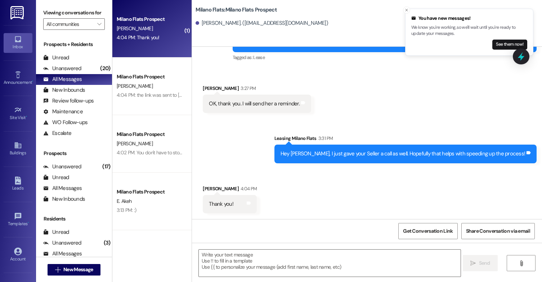
scroll to position [1575, 0]
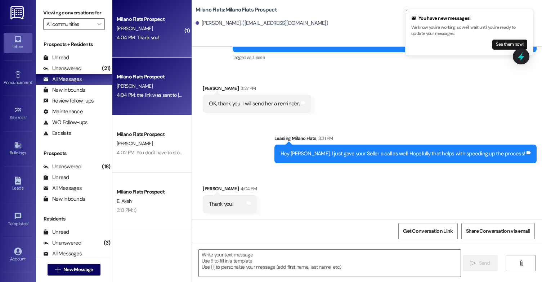
click at [146, 104] on div "Milano Flats Prospect G. Sanchez 4:04 PM: the link was sent to gabbysanchezlds@…" at bounding box center [151, 87] width 79 height 58
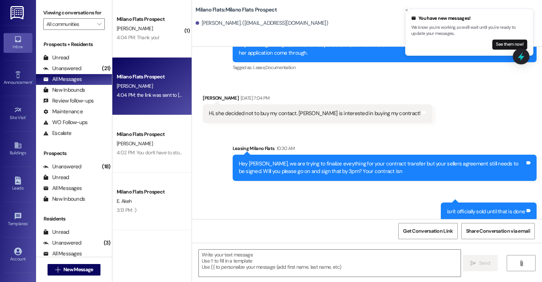
scroll to position [1980, 0]
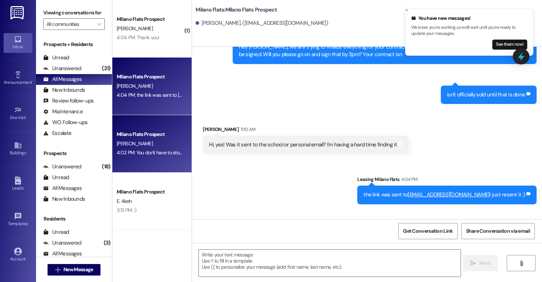
click at [142, 132] on div "Milano Flats Prospect" at bounding box center [150, 135] width 67 height 8
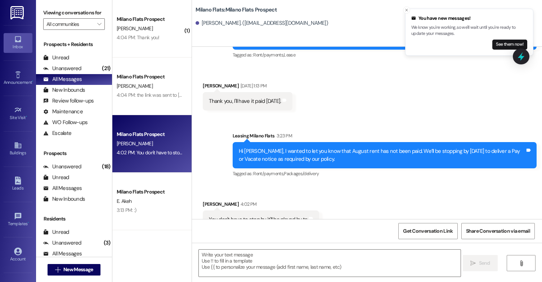
scroll to position [2602, 0]
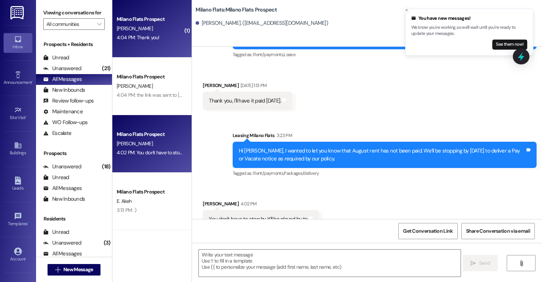
click at [154, 41] on div "4:04 PM: Thank you! 4:04 PM: Thank you!" at bounding box center [150, 37] width 68 height 9
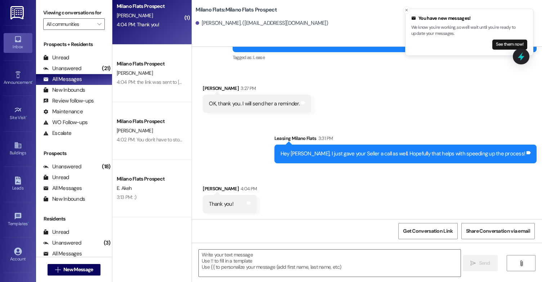
scroll to position [0, 0]
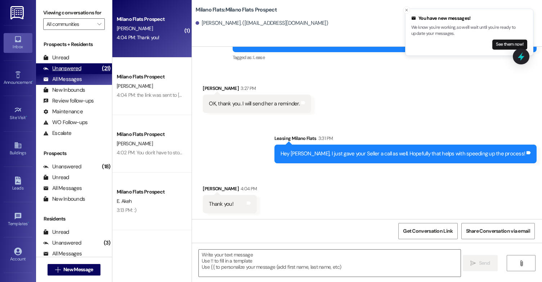
click at [70, 71] on div "Unanswered (21)" at bounding box center [74, 68] width 76 height 11
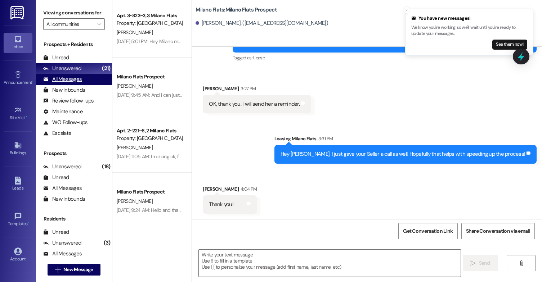
click at [70, 83] on div "All Messages" at bounding box center [62, 80] width 39 height 8
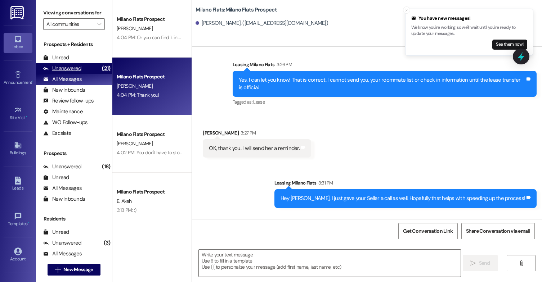
scroll to position [1574, 0]
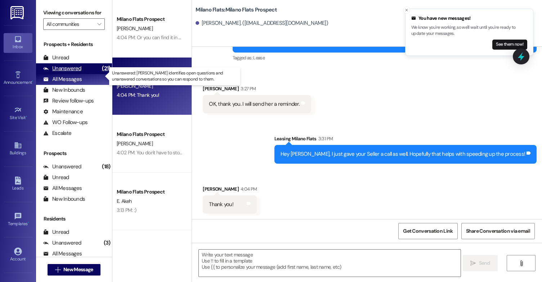
click at [71, 72] on div "Unanswered" at bounding box center [62, 69] width 38 height 8
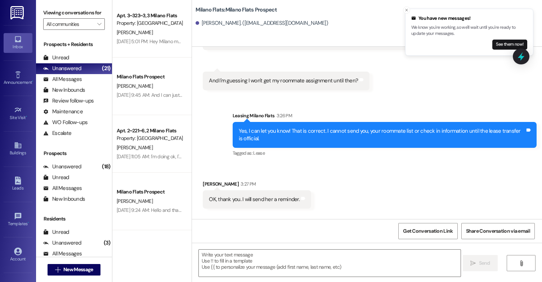
scroll to position [1466, 0]
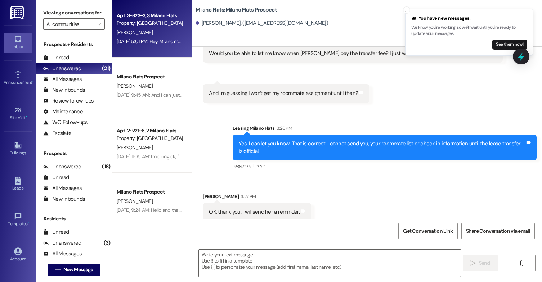
click at [154, 57] on div "Apt. 3~323~3, 3 Milano Flats Property: Milano Flats W. Powell Sep 01, 2025 at 5…" at bounding box center [151, 29] width 79 height 58
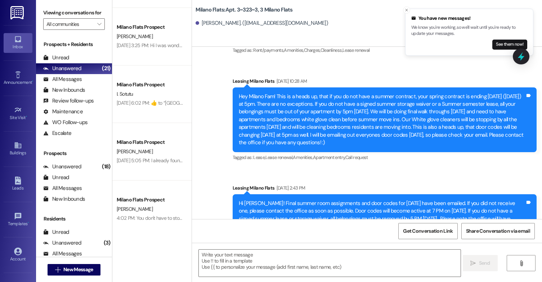
scroll to position [410, 0]
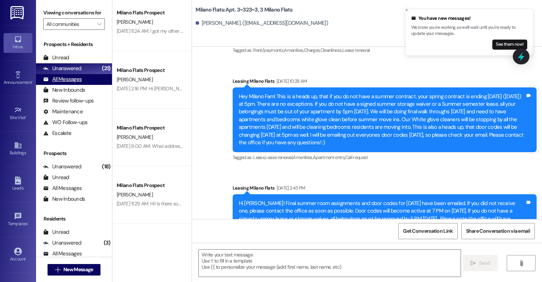
click at [83, 82] on div "All Messages (undefined)" at bounding box center [74, 79] width 76 height 11
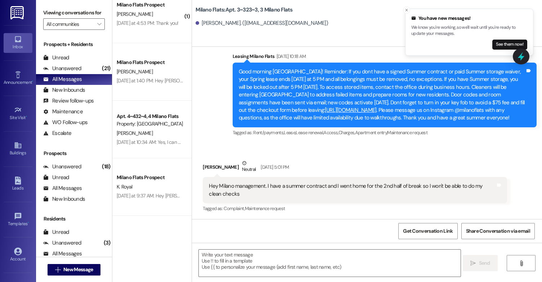
scroll to position [1189, 0]
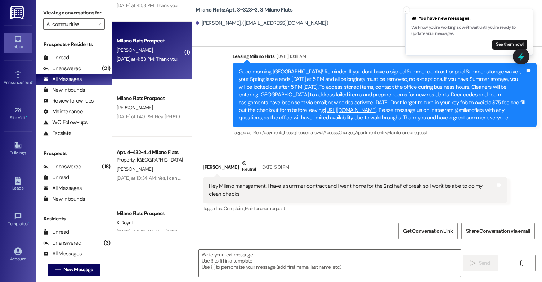
click at [151, 56] on div "Yesterday at 4:53 PM: Thank you! Yesterday at 4:53 PM: Thank you!" at bounding box center [148, 59] width 62 height 6
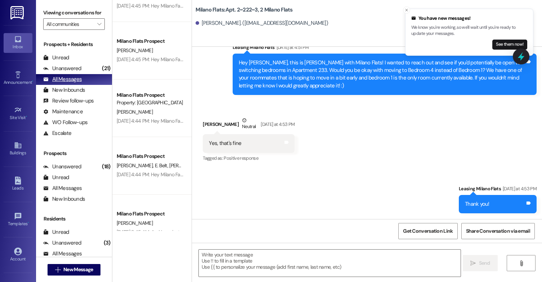
scroll to position [1873, 0]
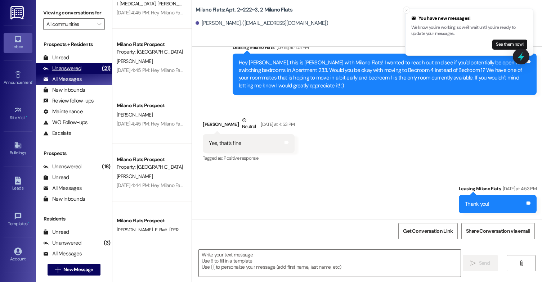
click at [54, 72] on div "Unanswered" at bounding box center [62, 69] width 38 height 8
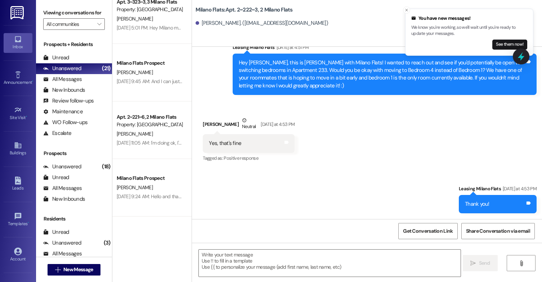
scroll to position [0, 0]
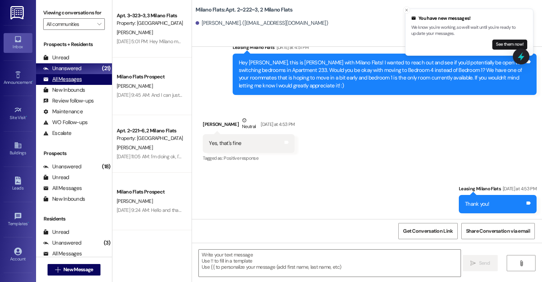
click at [81, 83] on div "All Messages" at bounding box center [62, 80] width 39 height 8
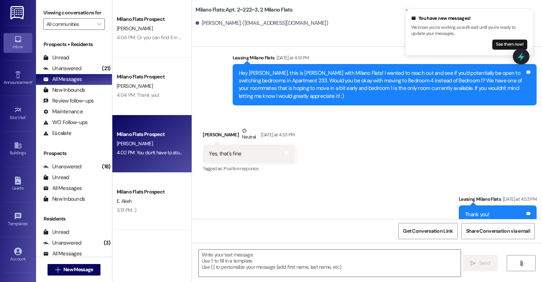
scroll to position [13141, 0]
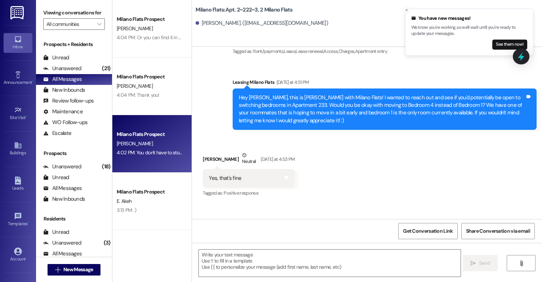
click at [162, 142] on div "[PERSON_NAME]" at bounding box center [150, 143] width 68 height 9
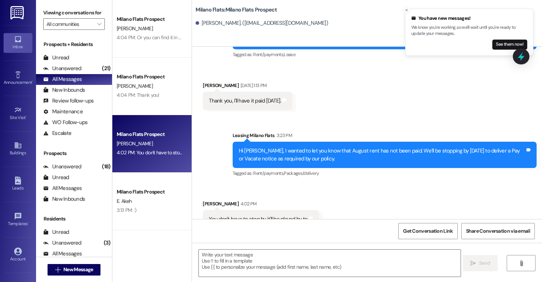
scroll to position [2602, 0]
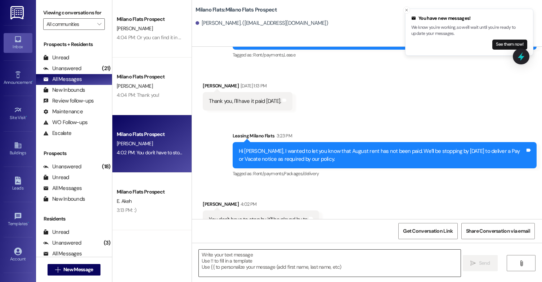
click at [229, 265] on textarea at bounding box center [330, 263] width 262 height 27
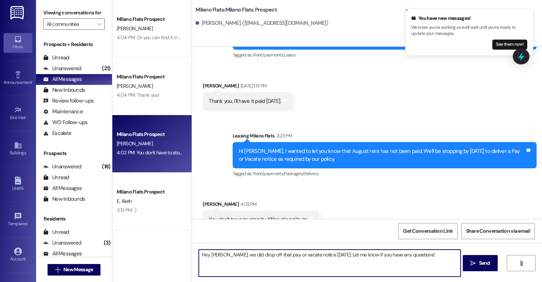
type textarea "Hey Jack, we did drop off that pay or vacate notice today. Let me know if you h…"
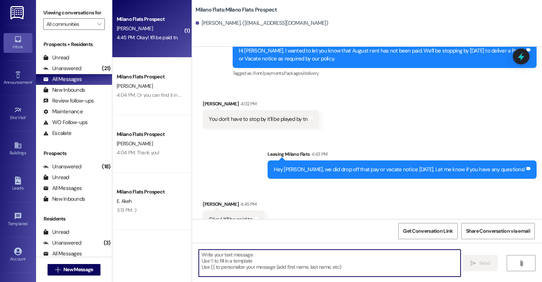
scroll to position [2703, 0]
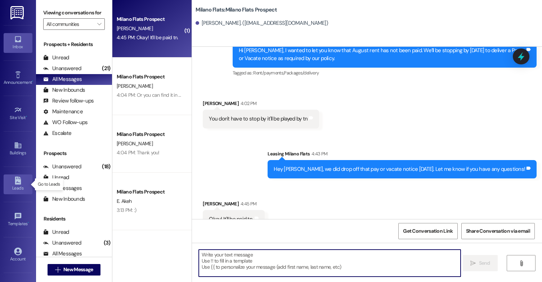
click at [19, 185] on div "Leads" at bounding box center [18, 188] width 36 height 7
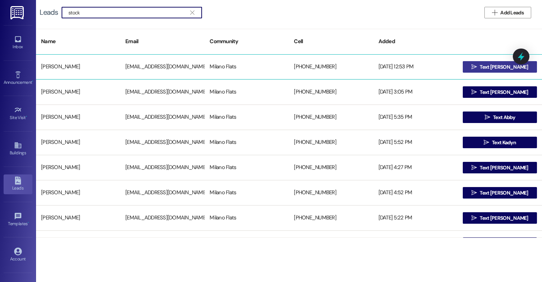
type input "stock"
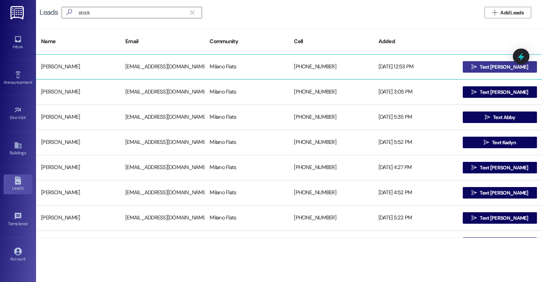
click at [491, 68] on span "Text Elisabeth" at bounding box center [504, 67] width 48 height 8
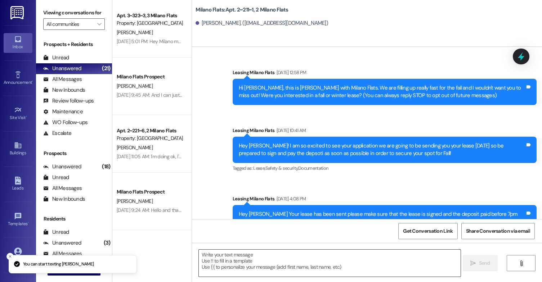
scroll to position [12096, 0]
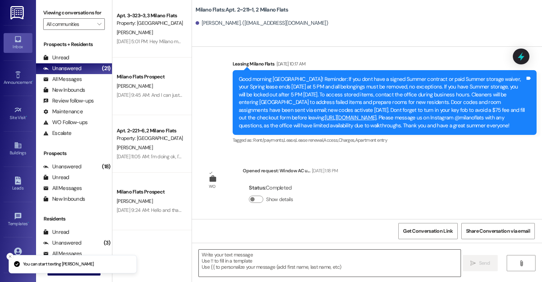
click at [280, 258] on textarea at bounding box center [330, 263] width 262 height 27
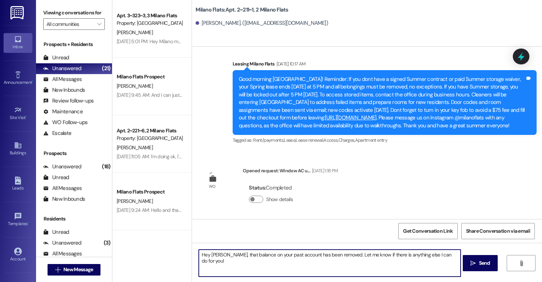
click at [227, 258] on textarea "Hey Elisabeth, that balance on your past account has been removed. Let me know …" at bounding box center [330, 263] width 262 height 27
type textarea "Hey Elisabeth, this is Liz with Milano! That balance on your past account has b…"
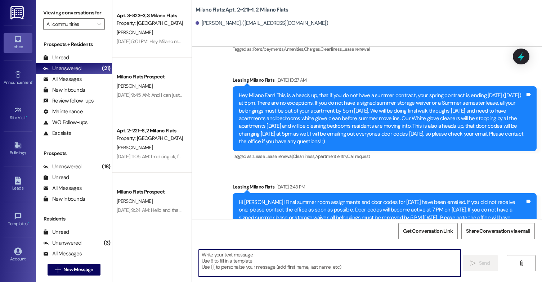
scroll to position [12154, 0]
